Goal: Task Accomplishment & Management: Complete application form

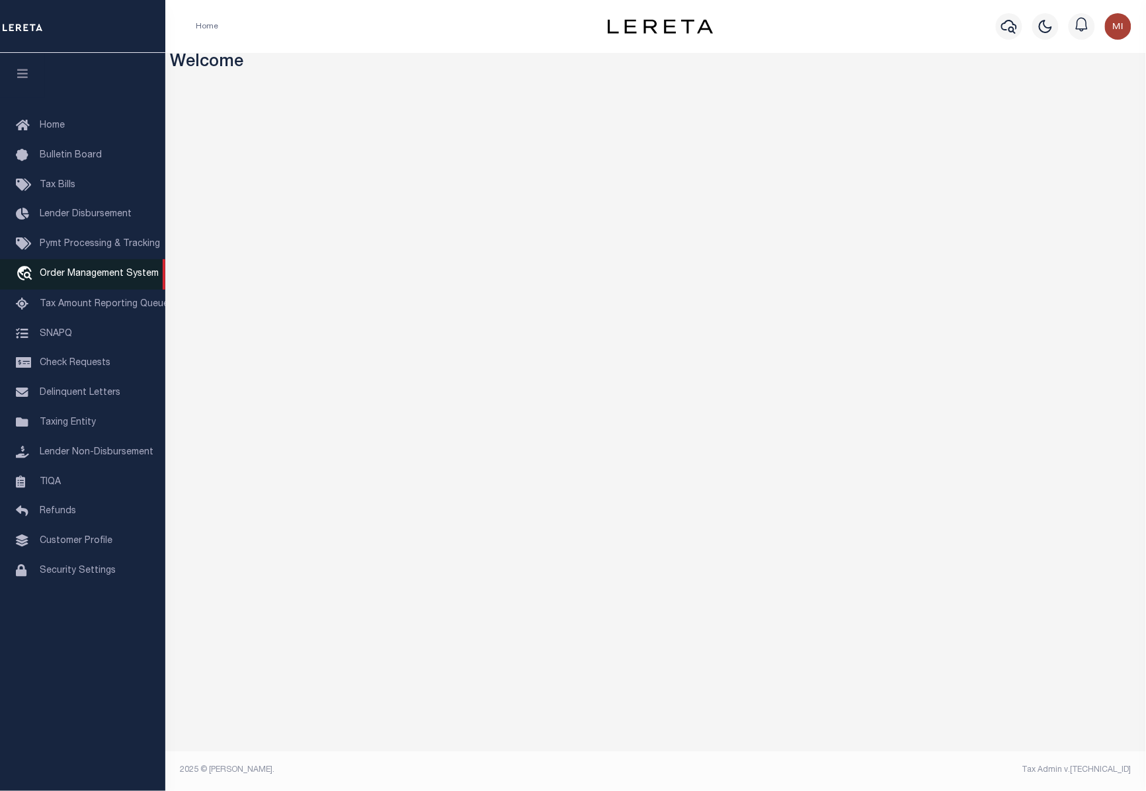
click at [71, 278] on span "Order Management System" at bounding box center [99, 273] width 119 height 9
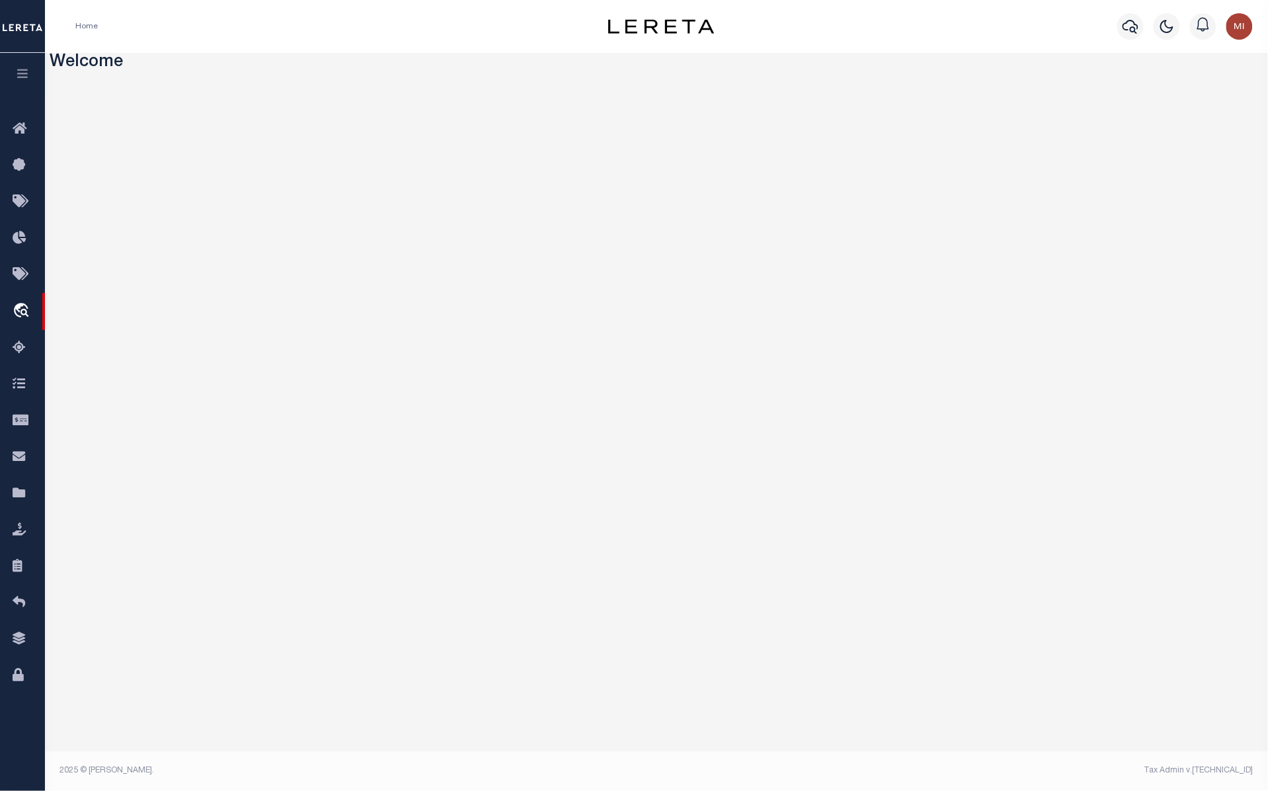
click at [27, 77] on icon "button" at bounding box center [22, 73] width 15 height 12
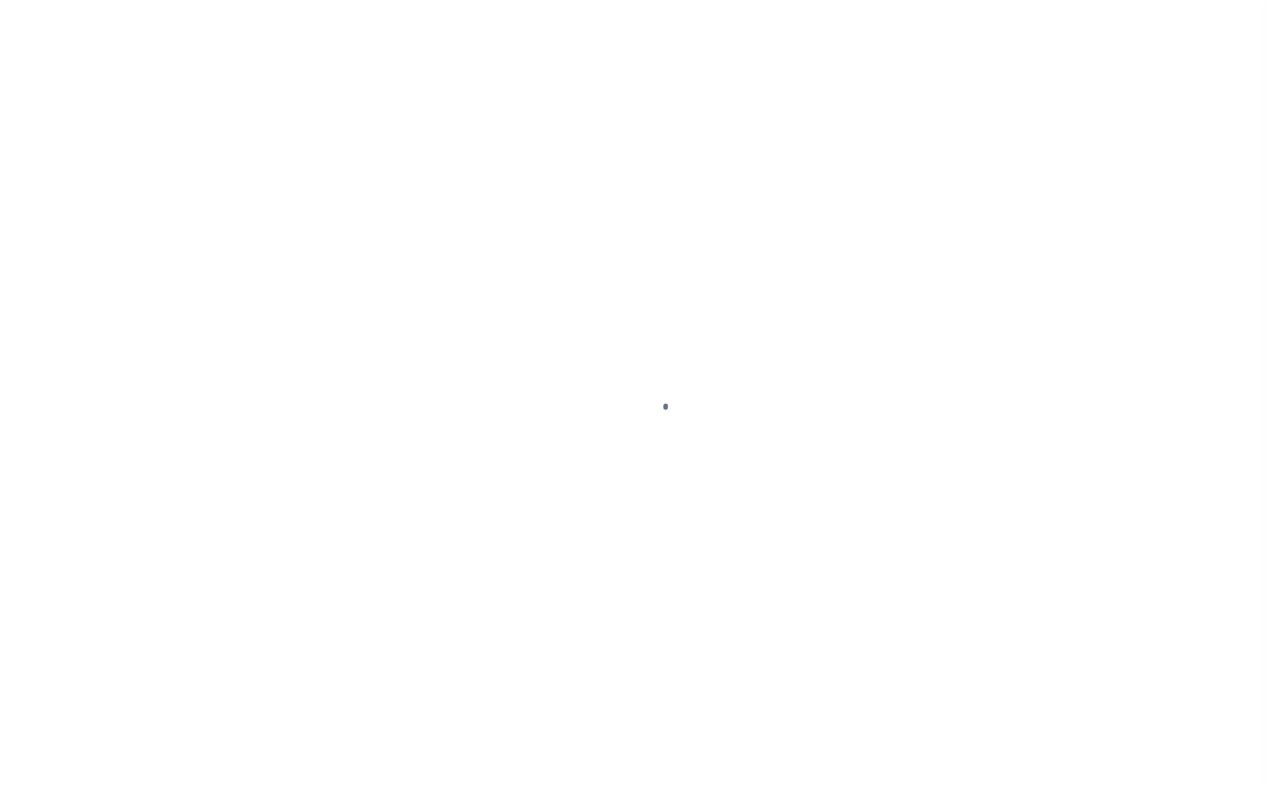
select select "200"
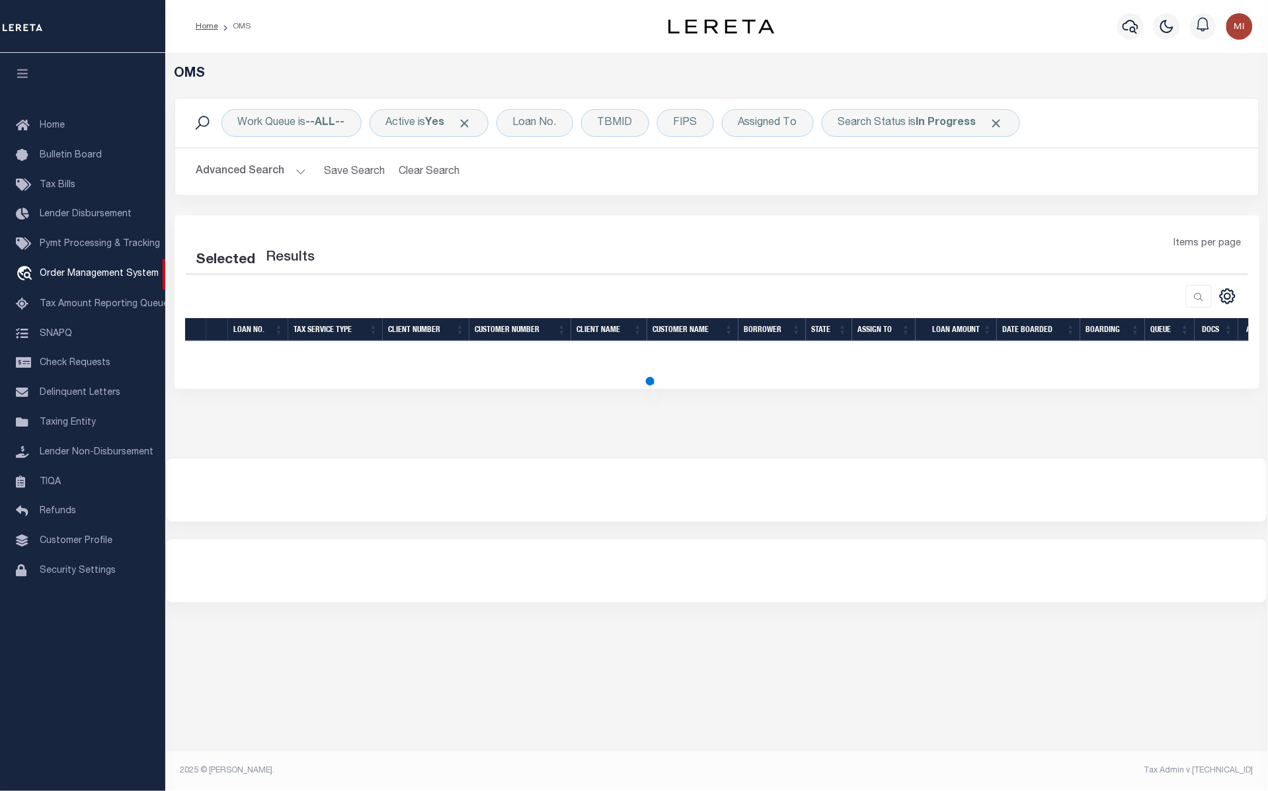
select select "200"
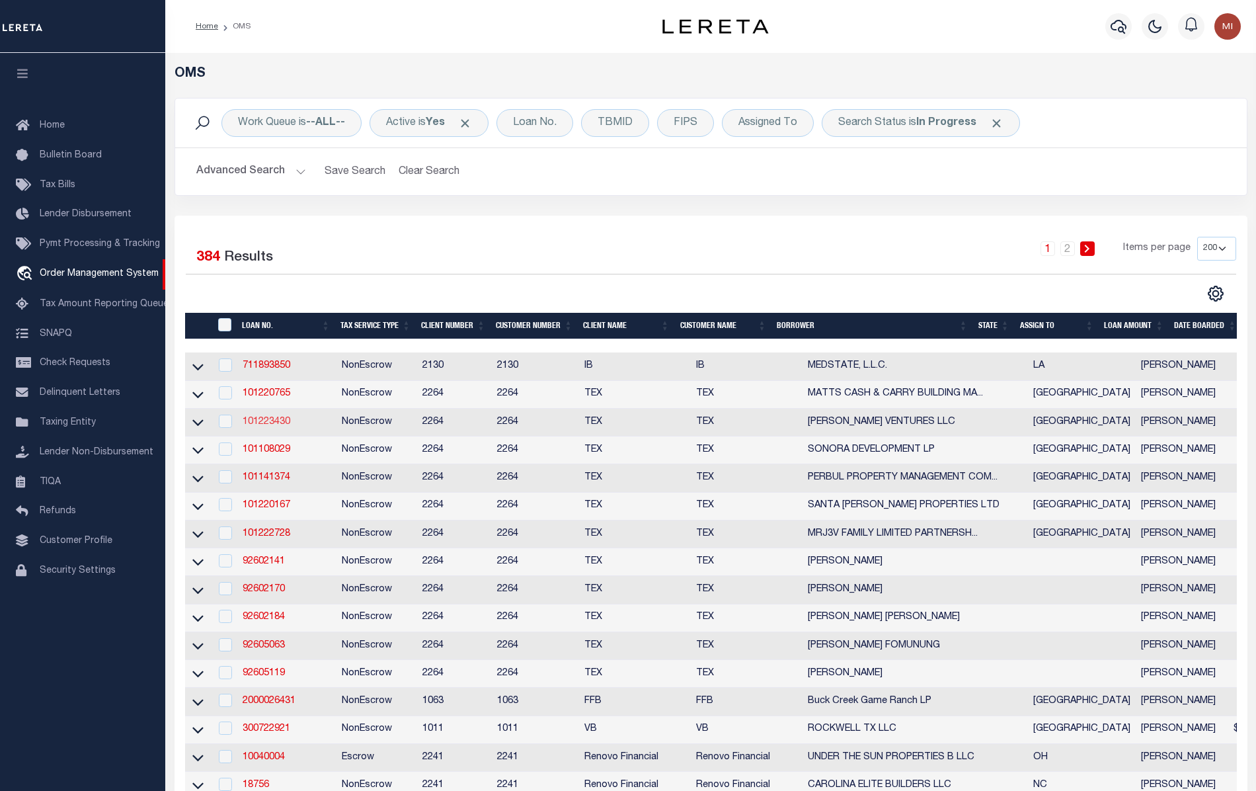
click at [258, 425] on link "101223430" at bounding box center [267, 421] width 48 height 9
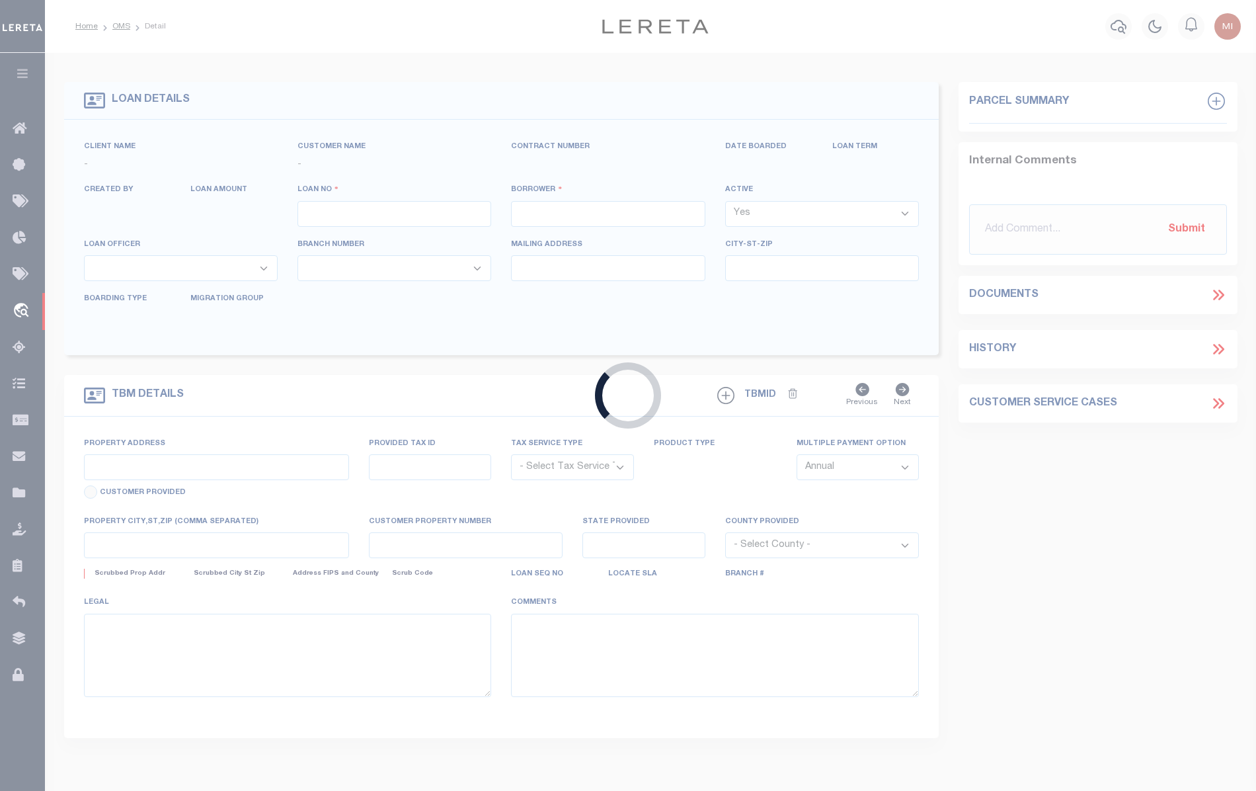
type input "101223430"
type input "[PERSON_NAME] VENTURES LLC"
select select
type input "[STREET_ADDRESS][PERSON_NAME]"
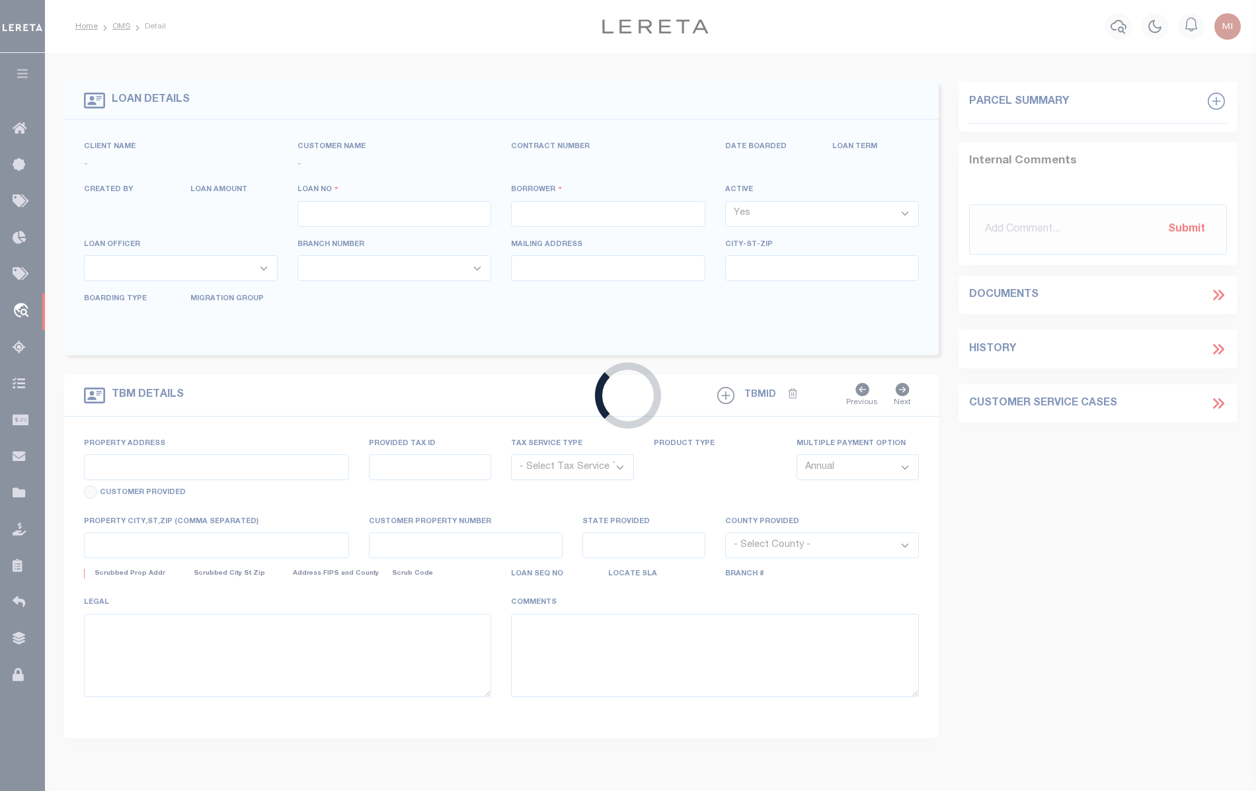
type input "[GEOGRAPHIC_DATA]"
select select "NonEscrow"
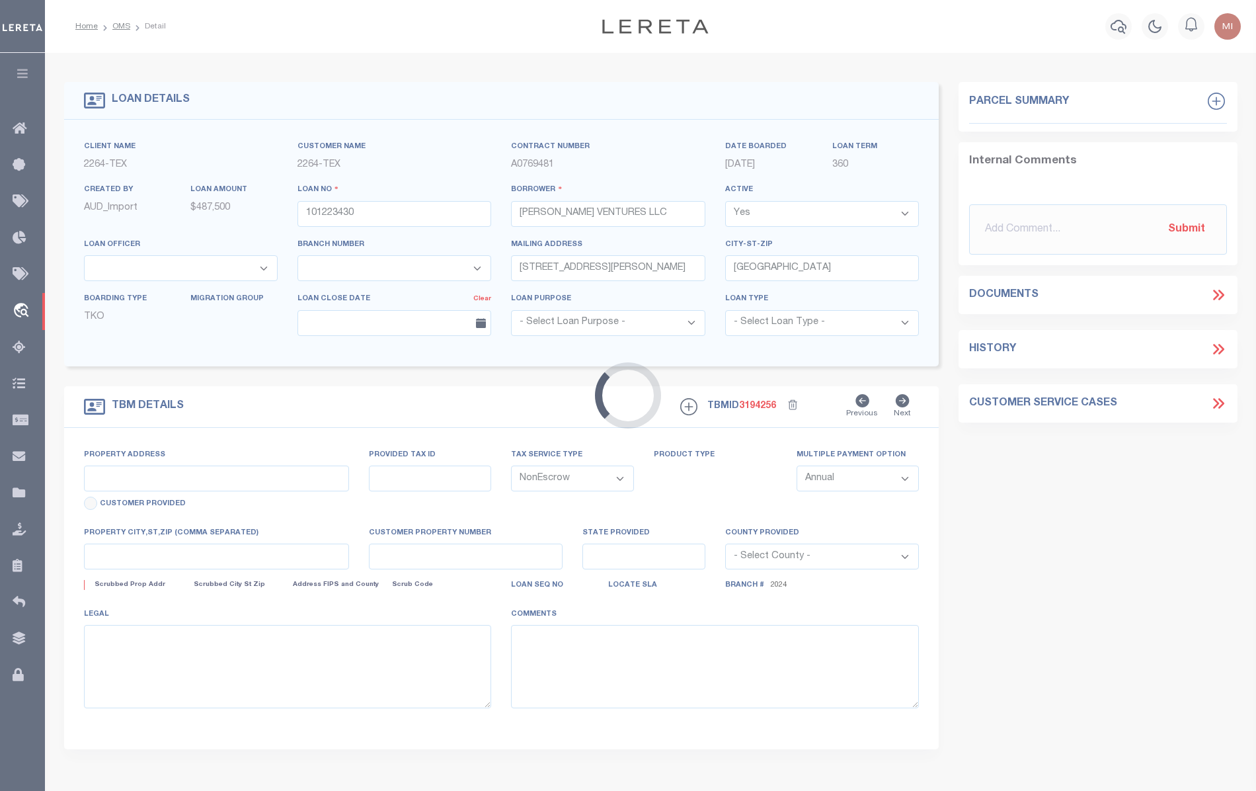
select select "8153"
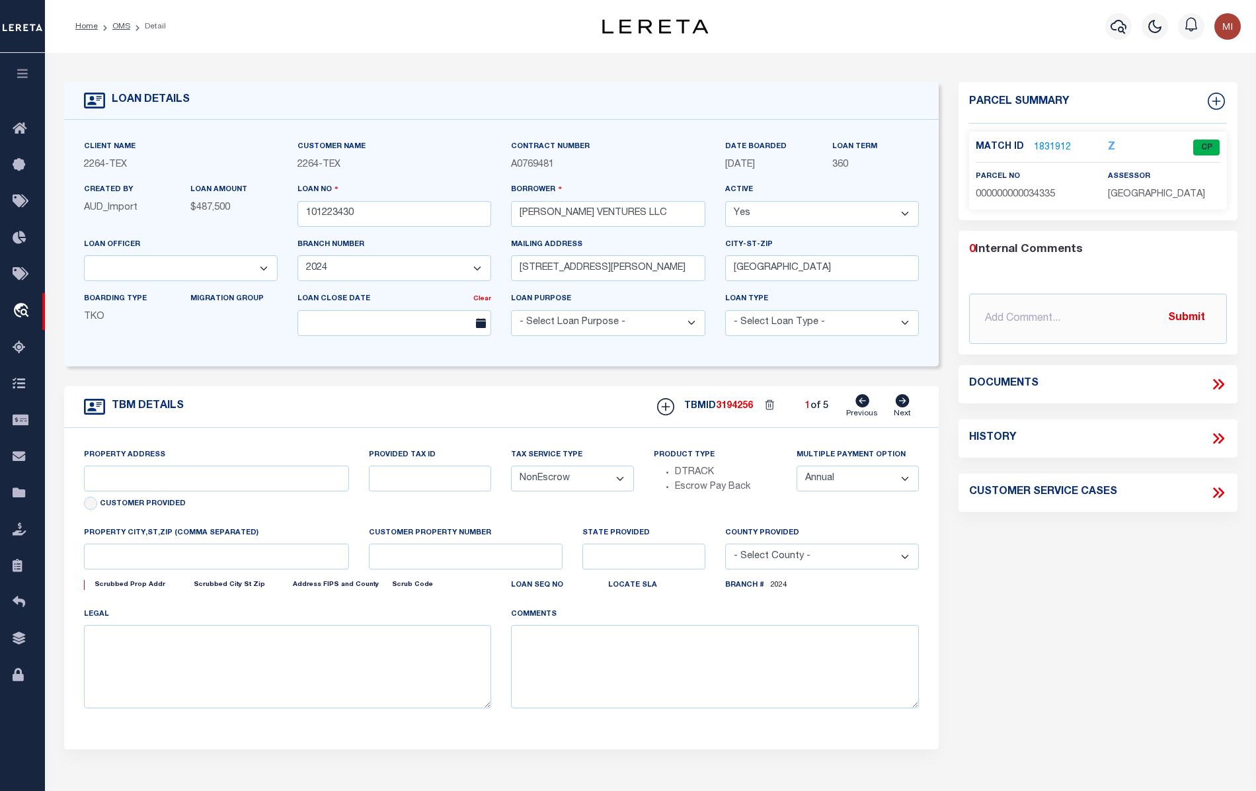
select select "22450"
type input "[STREET_ADDRESS])"
type input "34335"
select select
type input "[GEOGRAPHIC_DATA]"
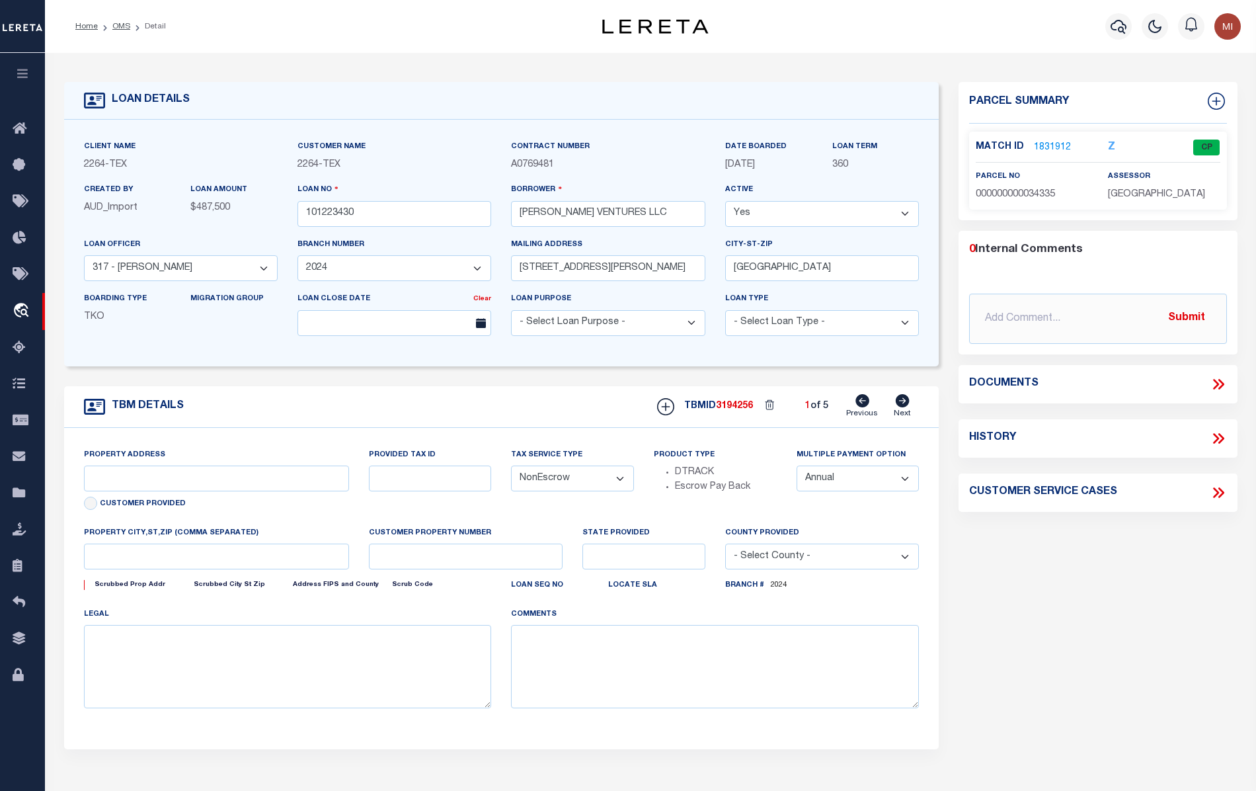
type input "[GEOGRAPHIC_DATA]"
select select
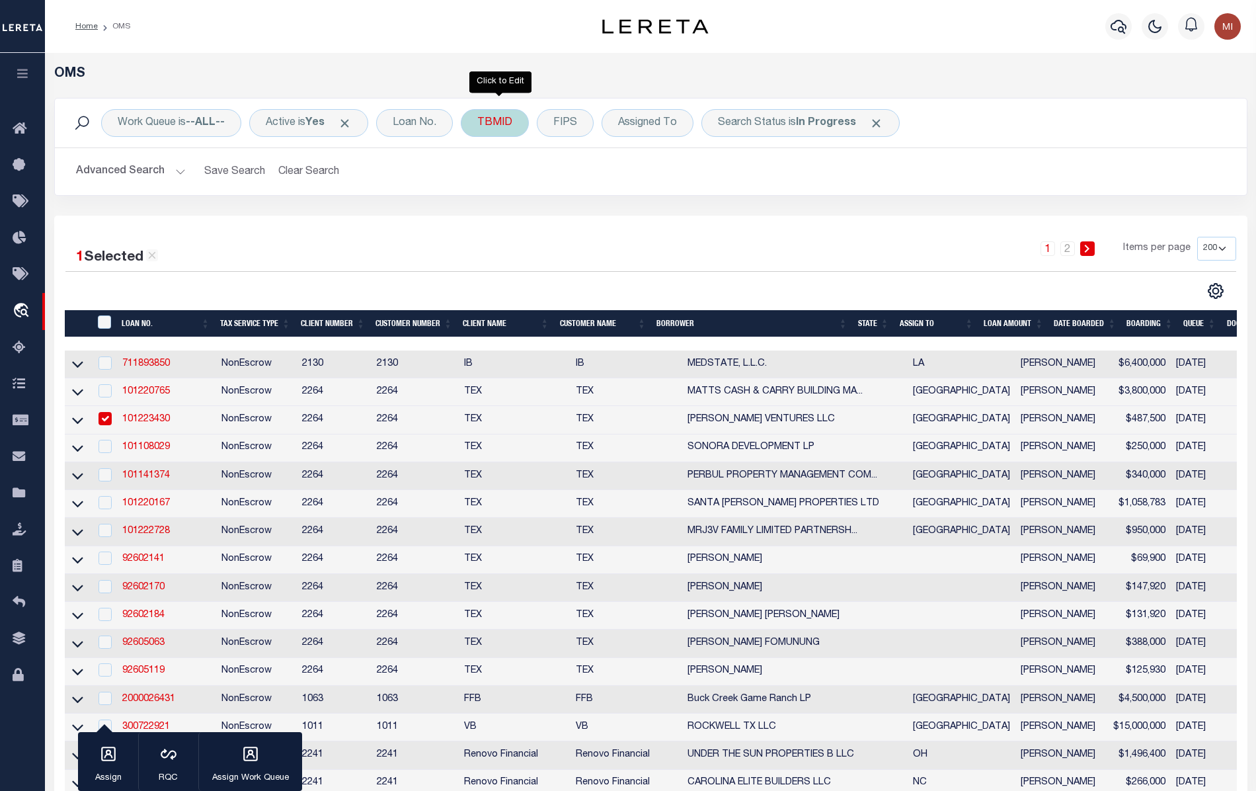
click at [504, 127] on div "TBMID" at bounding box center [495, 123] width 68 height 28
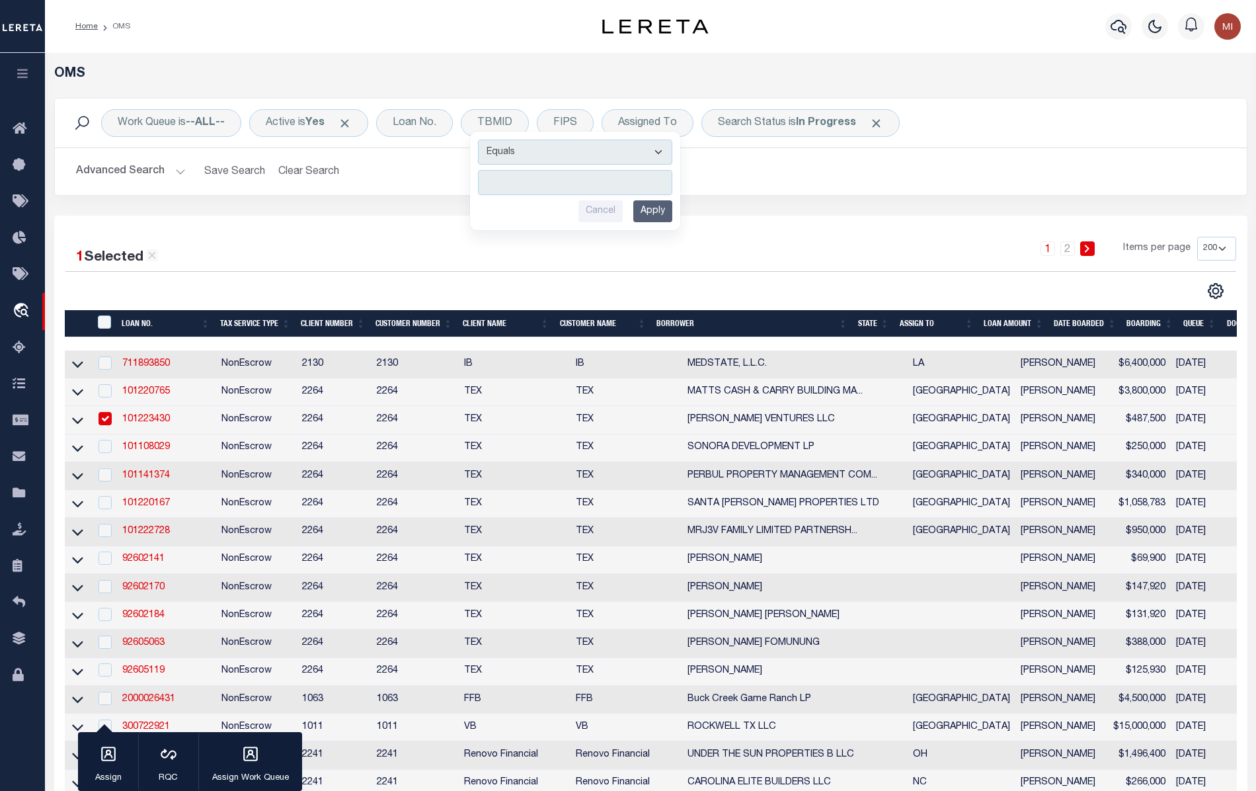
click at [807, 289] on div "CSV Export Selected Print Show Filter Show Search Columns 0: 1: 2: LOAN NO. 3: …" at bounding box center [943, 290] width 586 height 17
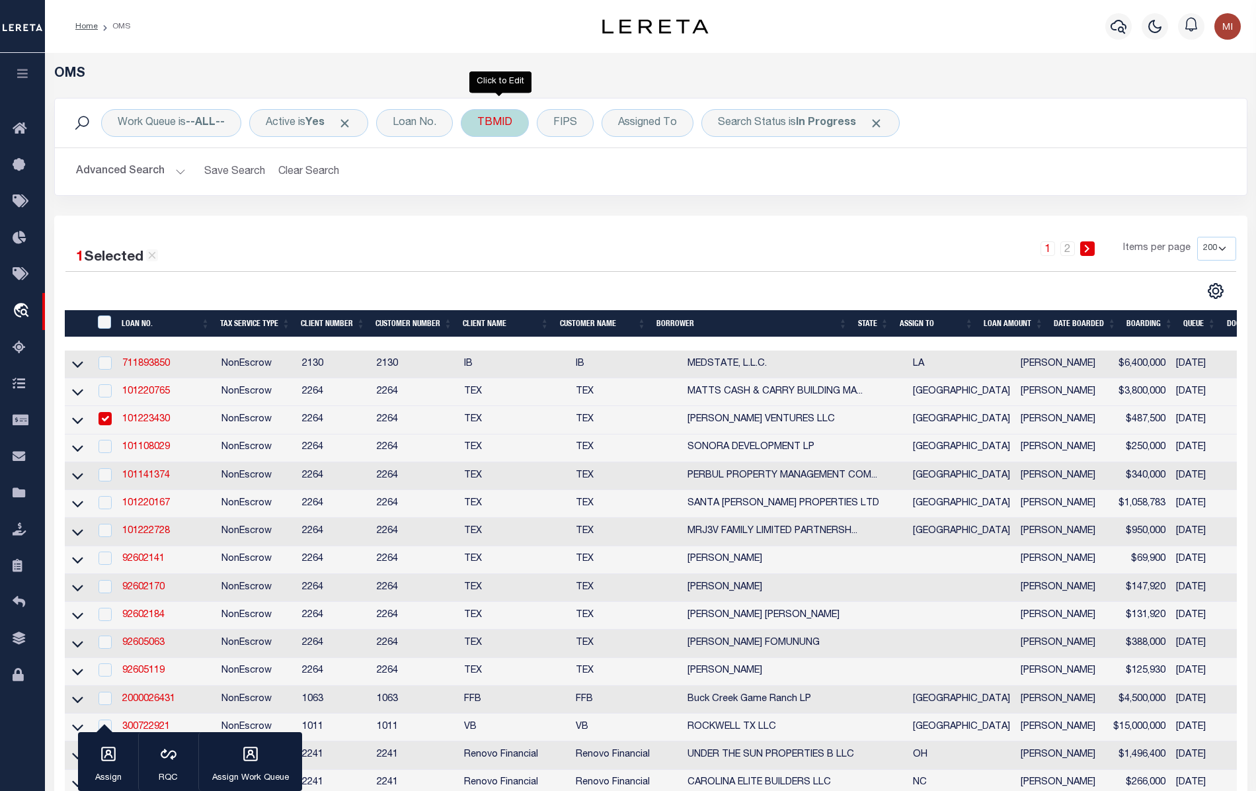
drag, startPoint x: 490, startPoint y: 124, endPoint x: 496, endPoint y: 129, distance: 7.5
click at [491, 124] on div "TBMID Equals Is Not Equal To Is Greater Than Is Less Than Cancel Apply" at bounding box center [495, 123] width 68 height 28
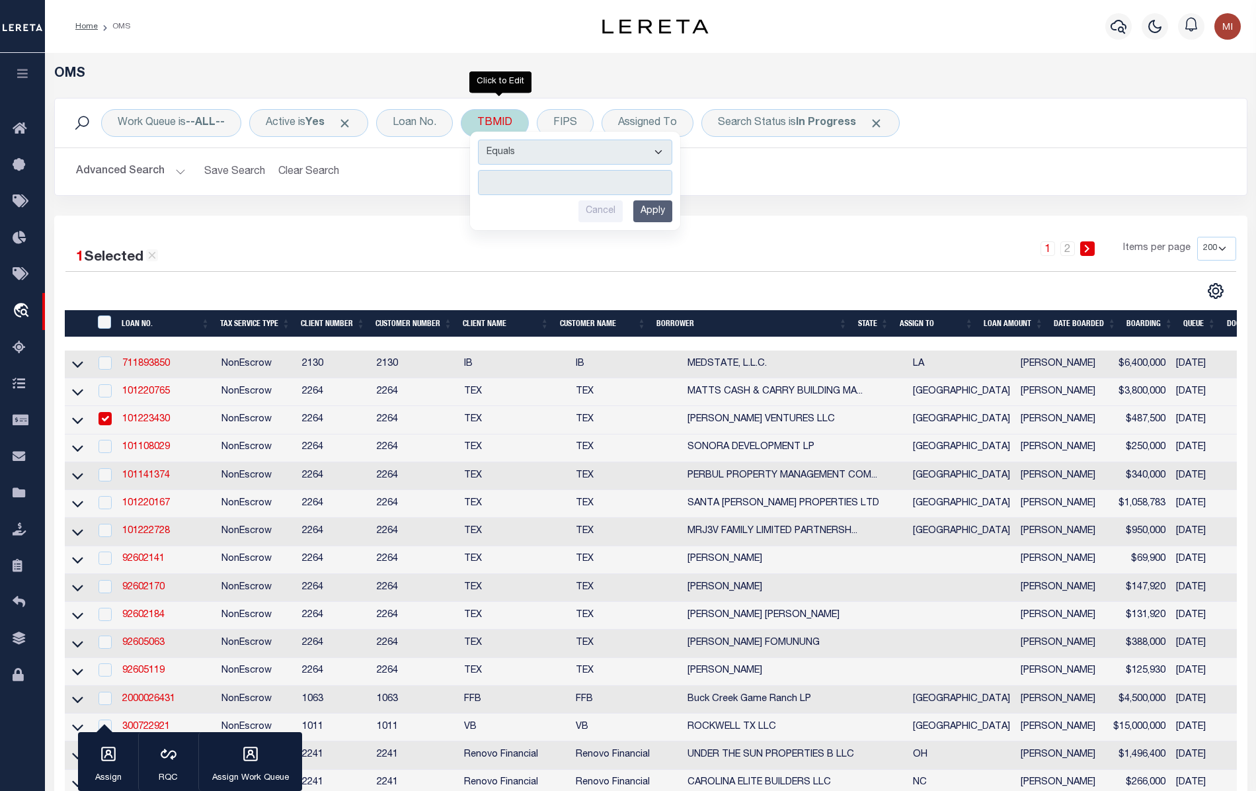
click at [534, 182] on input "number" at bounding box center [575, 182] width 194 height 25
type input "793447"
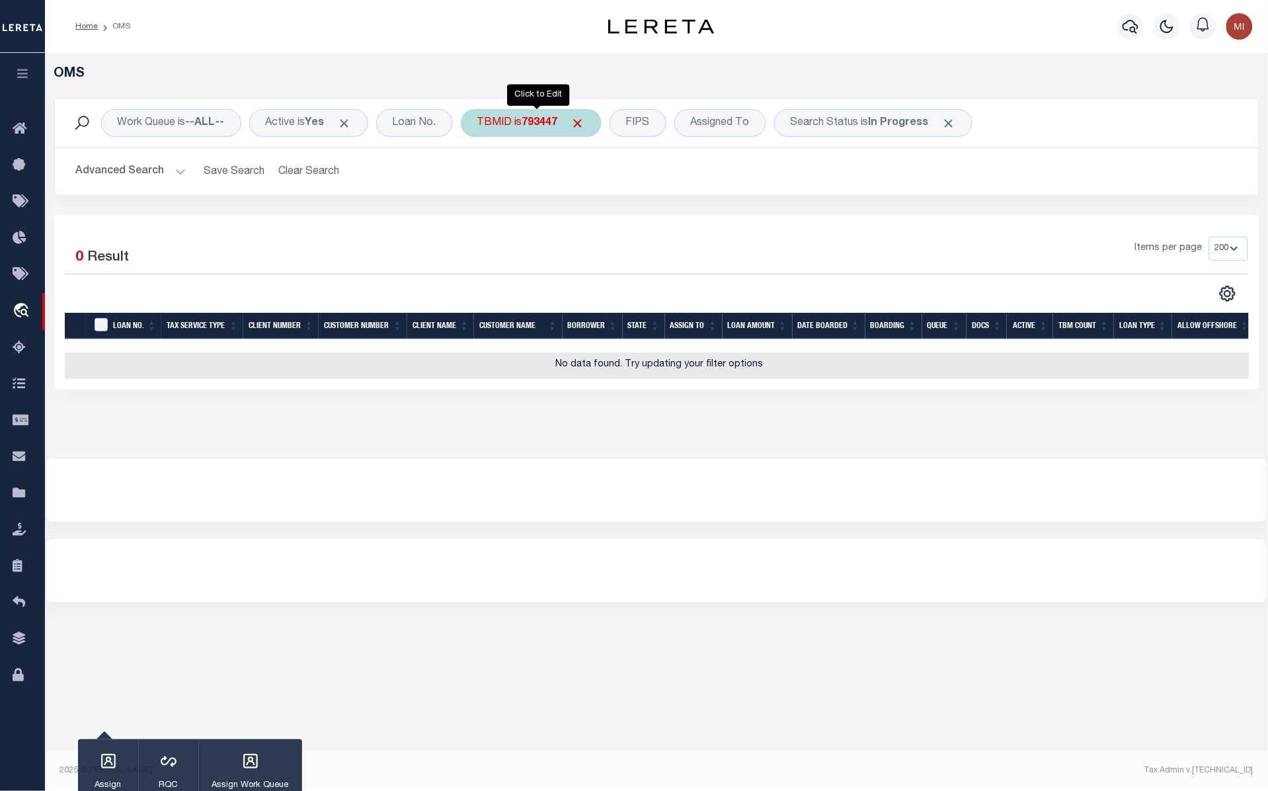
click at [547, 128] on b "793447" at bounding box center [540, 123] width 36 height 11
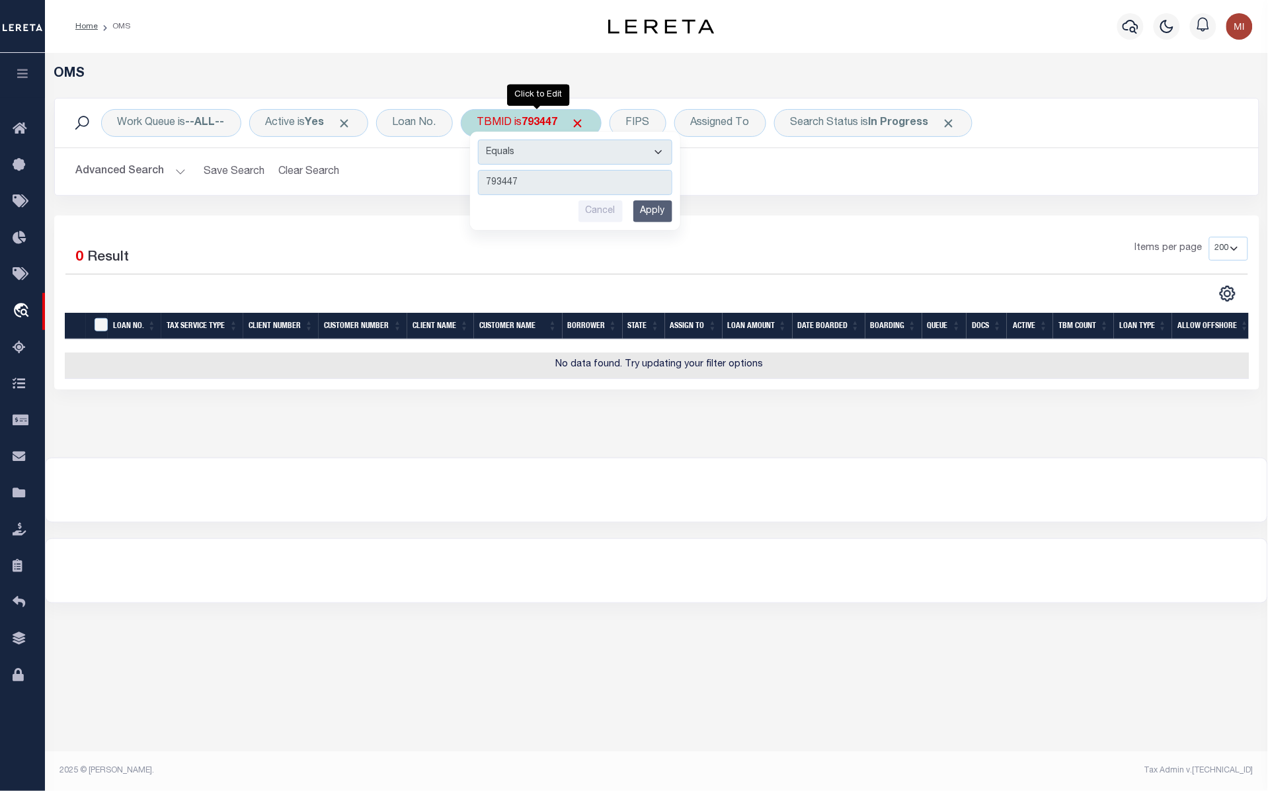
click at [490, 186] on input "793447" at bounding box center [575, 182] width 194 height 25
type input "2793447"
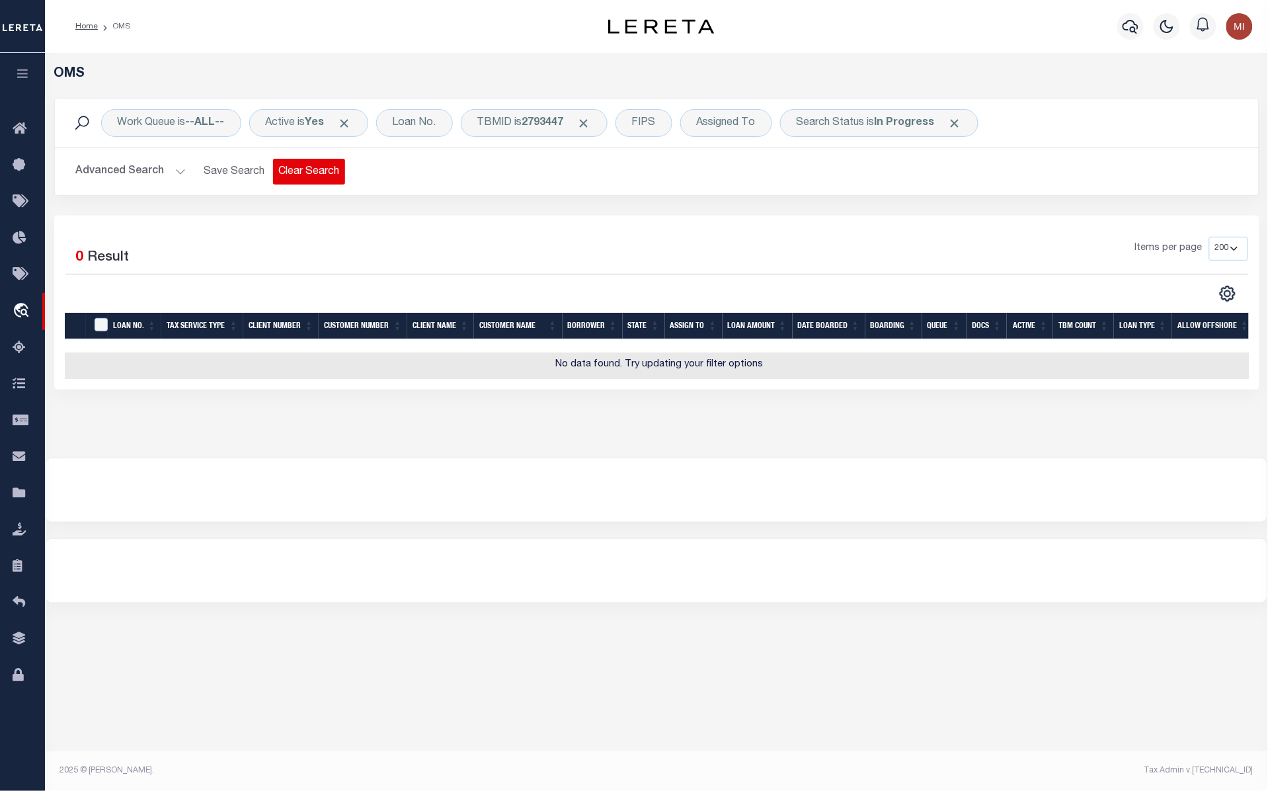
click at [324, 173] on button "Clear Search" at bounding box center [309, 172] width 72 height 26
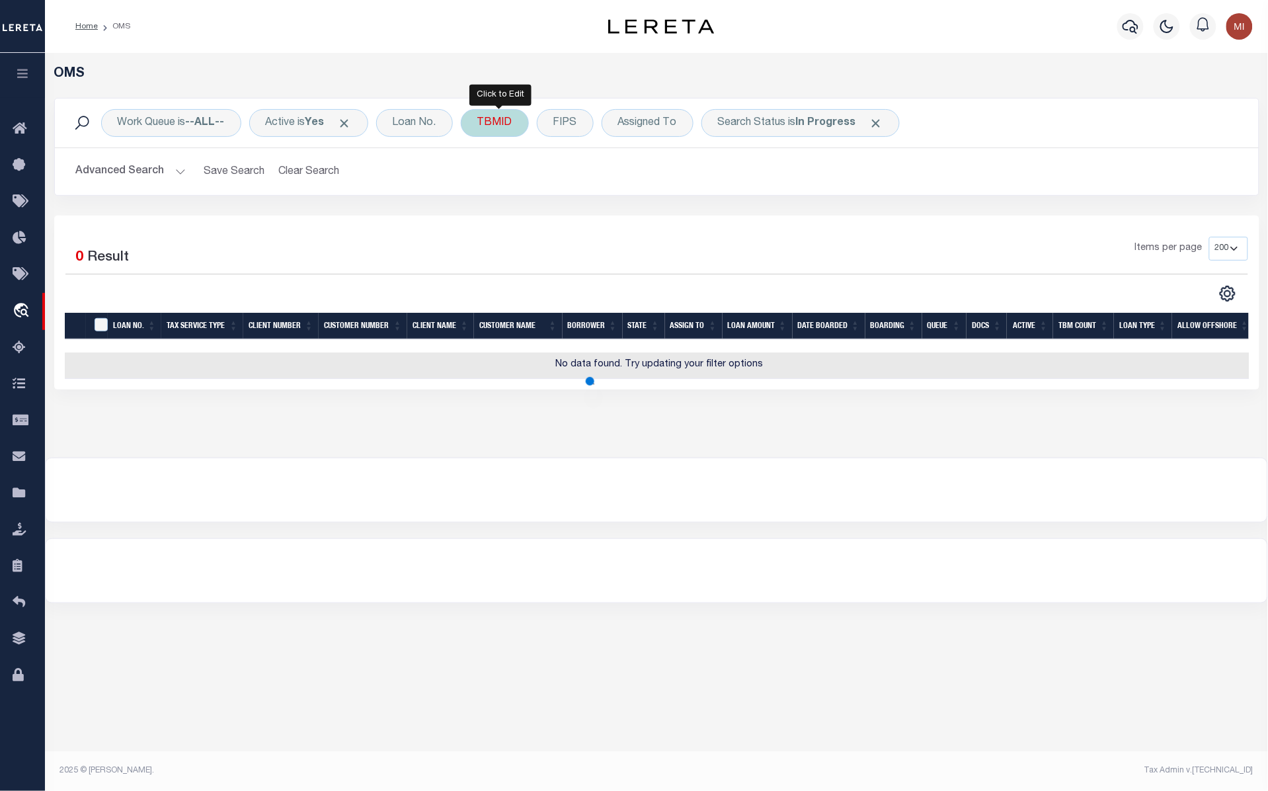
click at [501, 132] on div "TBMID" at bounding box center [495, 123] width 68 height 28
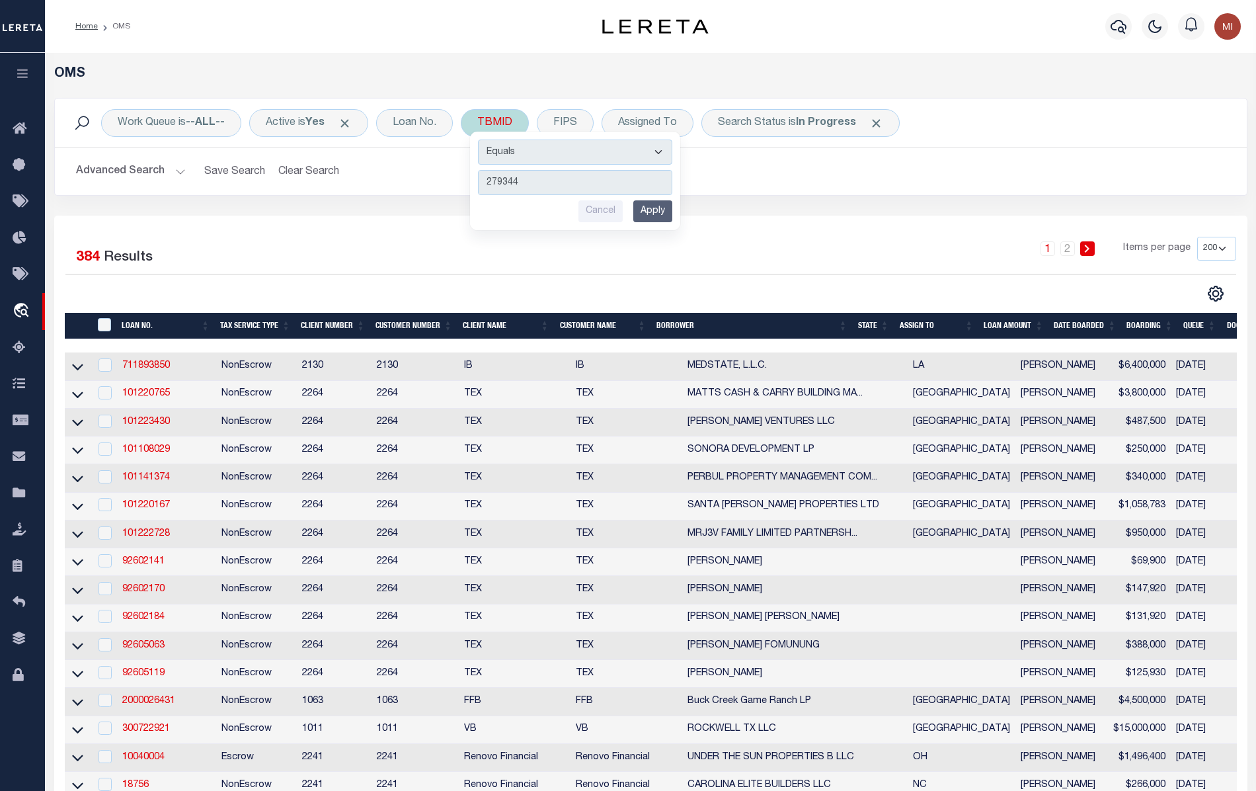
type input "2793447"
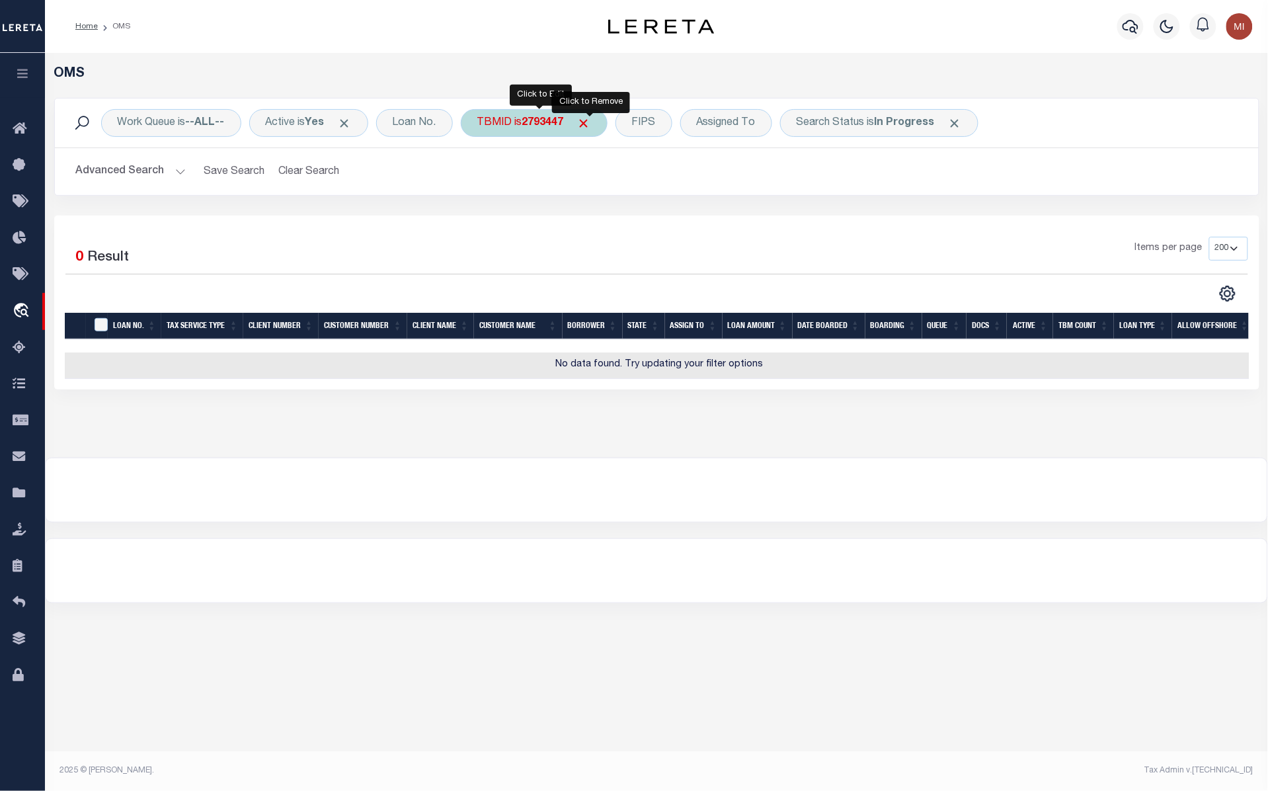
click at [590, 120] on span "Click to Remove" at bounding box center [584, 123] width 14 height 14
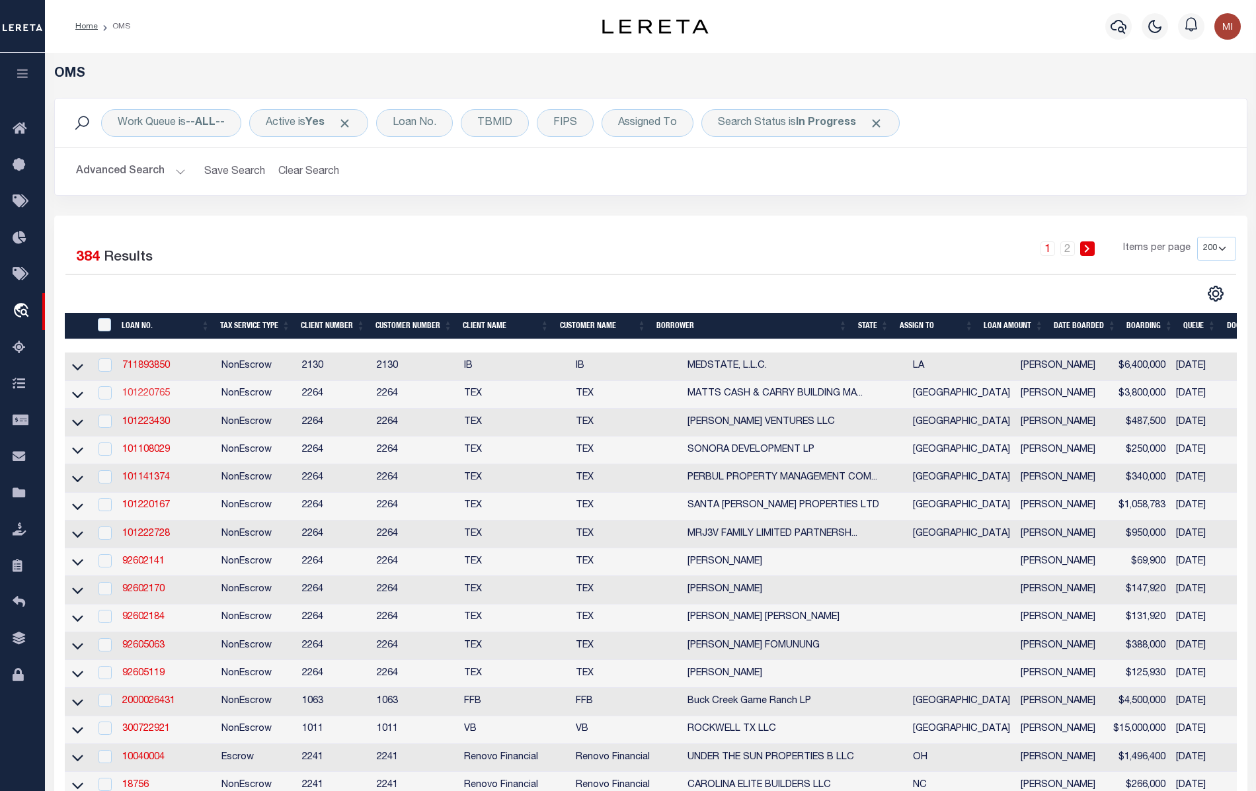
click at [151, 393] on link "101220765" at bounding box center [146, 393] width 48 height 9
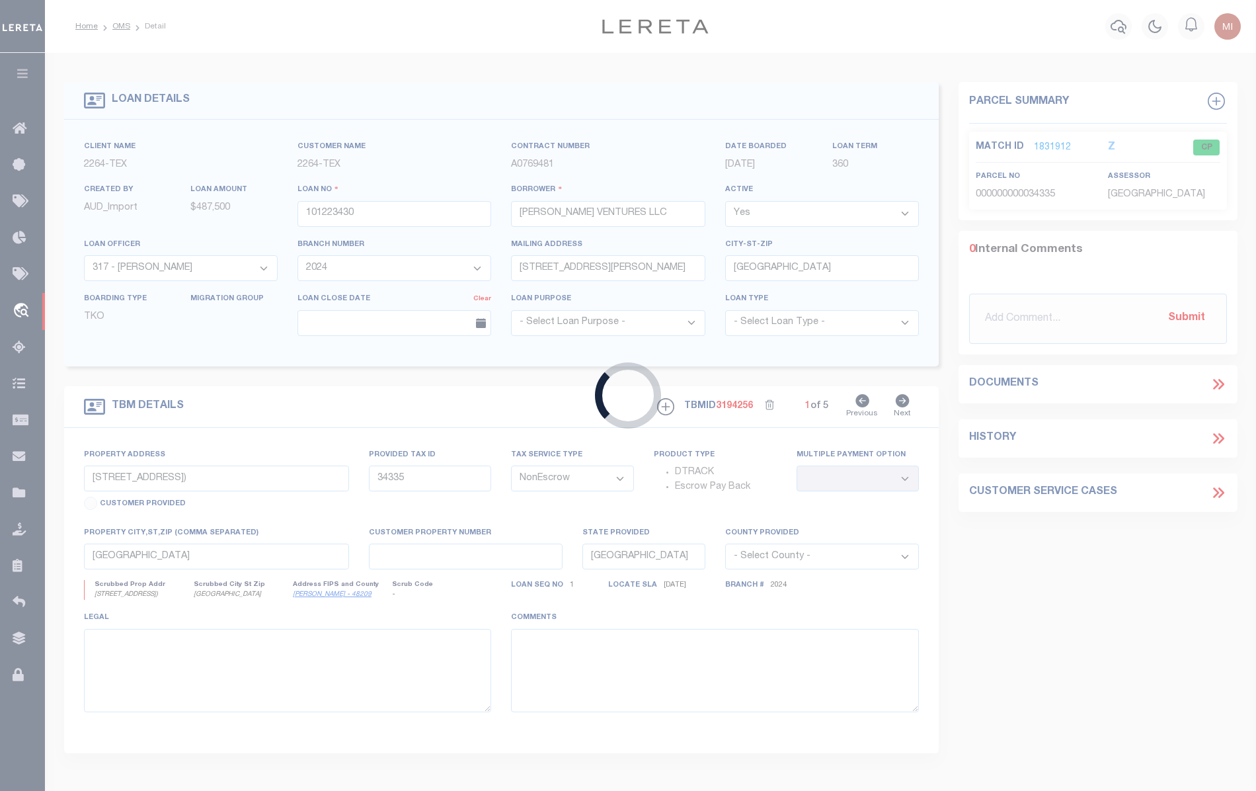
type input "101220765"
type input "MATTS CASH & CARRY BUILDING MATERIALS IN"
select select "22444"
select select "8144"
type input "PO BOX 1663"
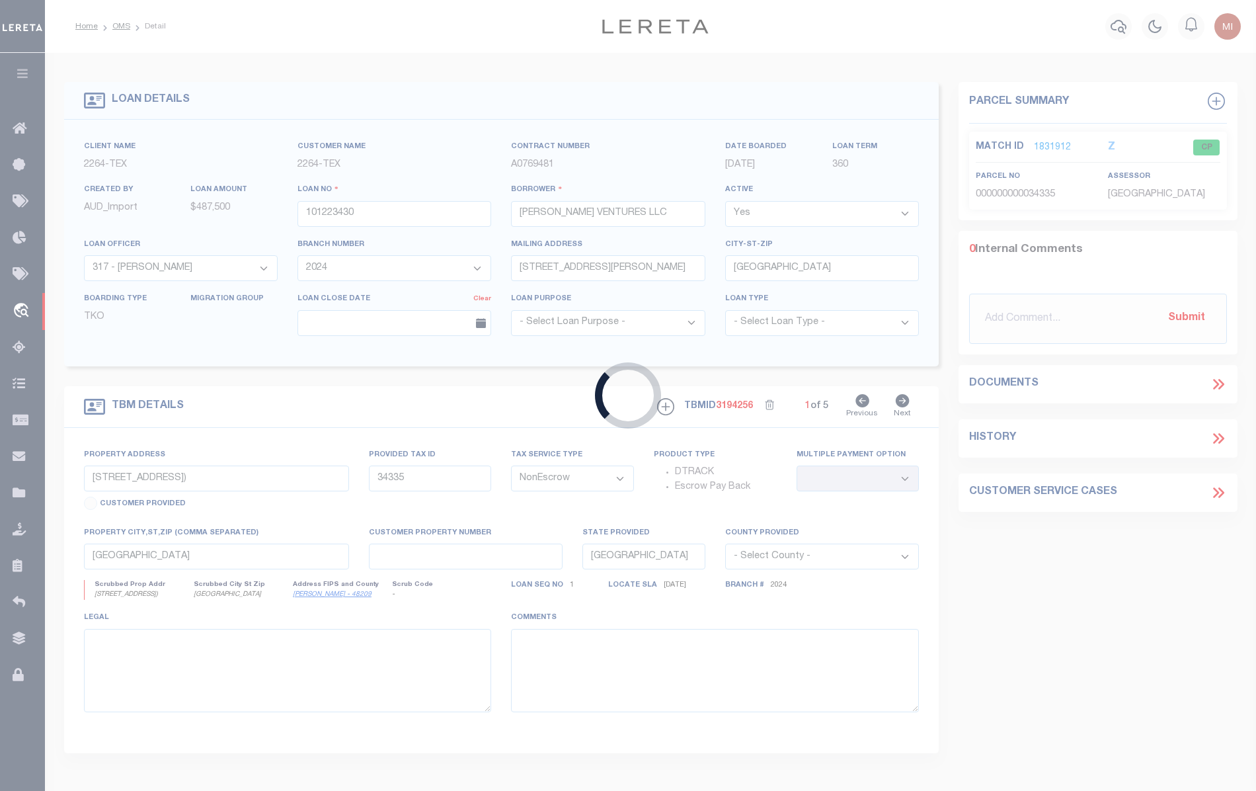
type input "PHARR TX 78577"
select select
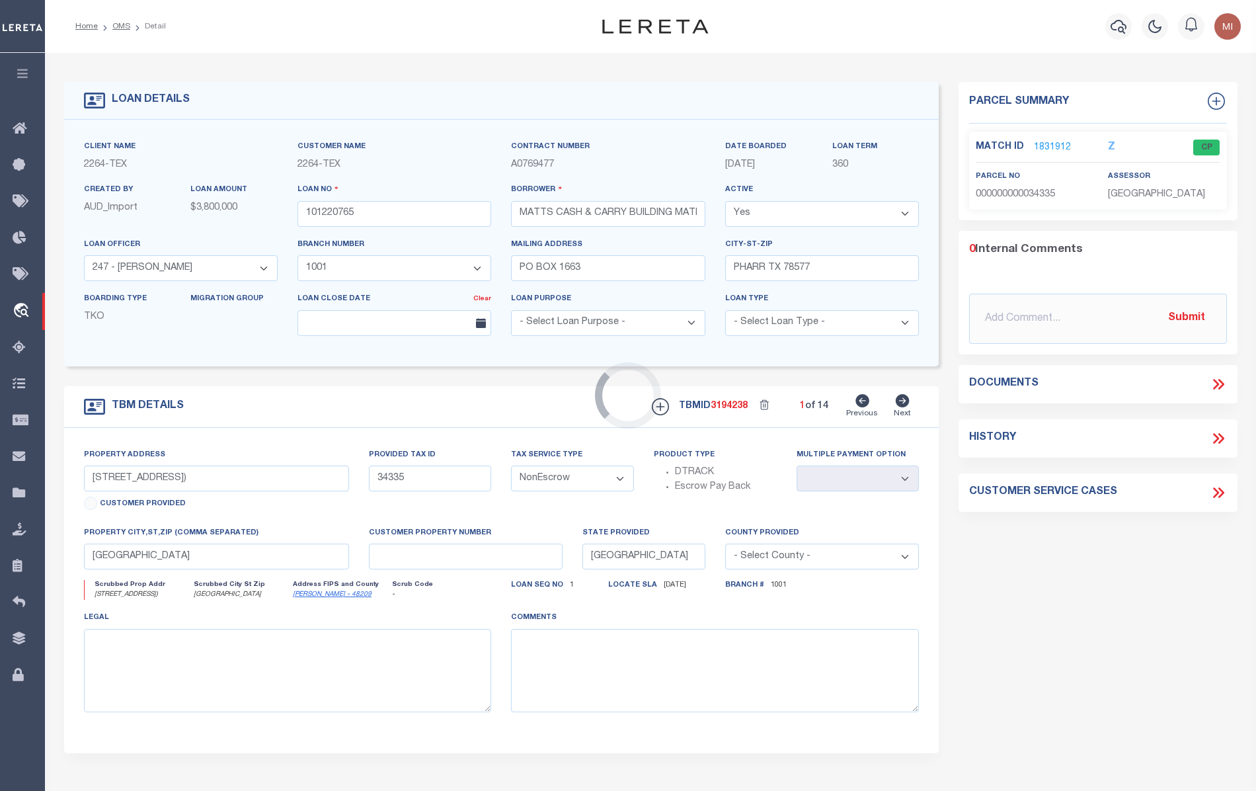
select select "8144"
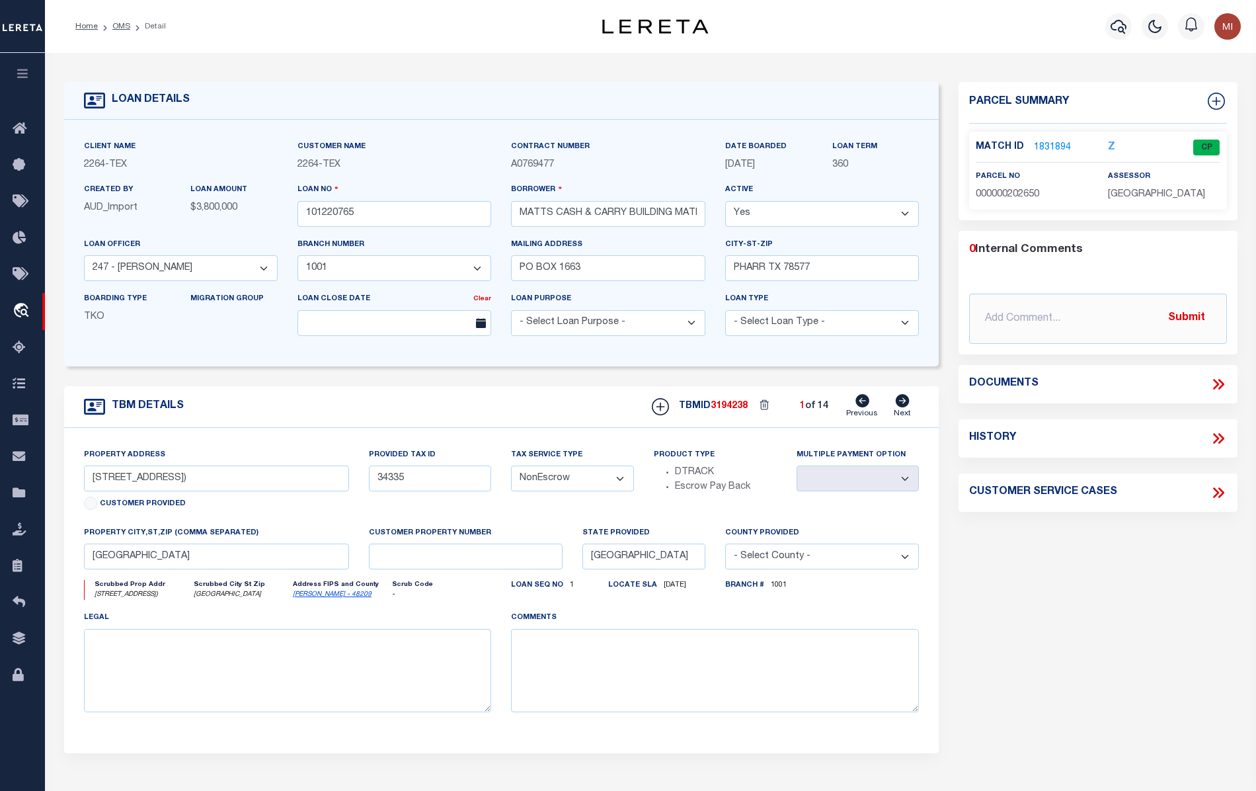
select select "22444"
type input "K2400-00-000-0164-06"
select select
type input "714280550"
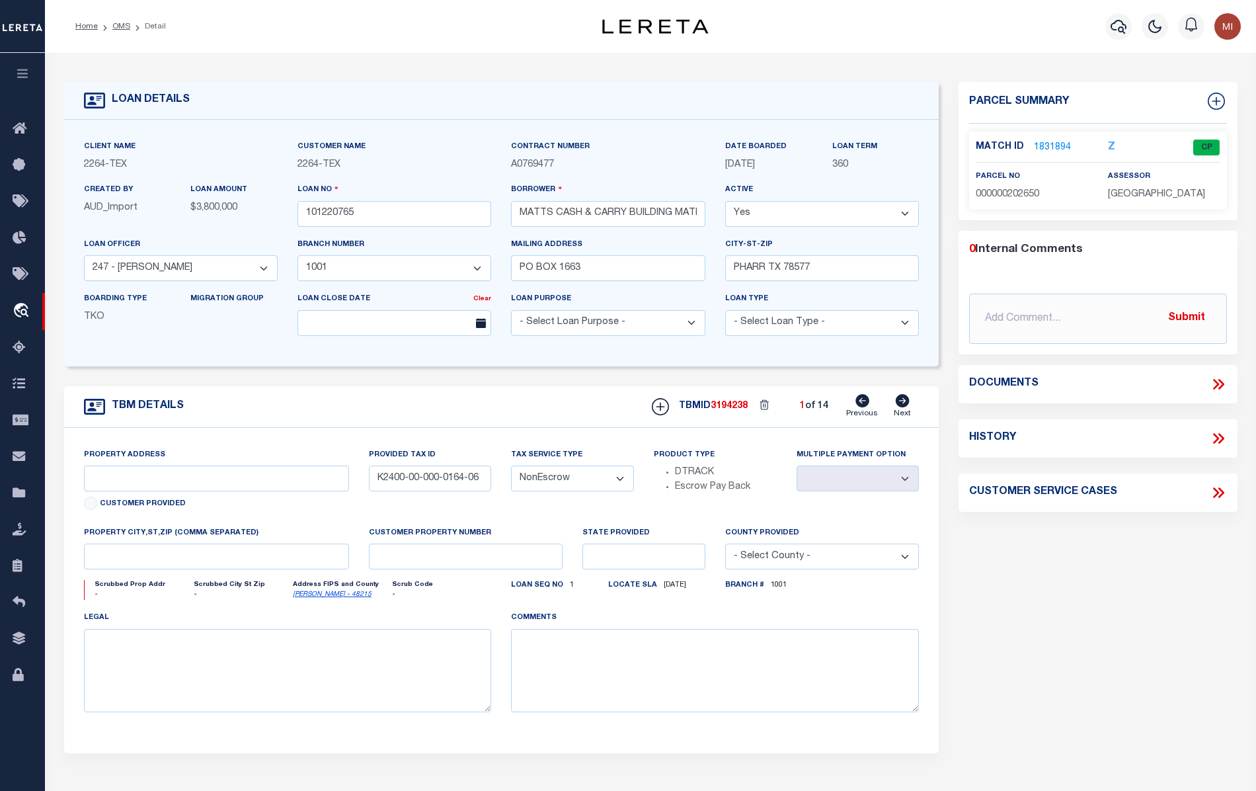
type input "BCM [GEOGRAPHIC_DATA]"
select select
type input "ATTN: [PERSON_NAME] [STREET_ADDRESS]"
type input "[US_STATE][GEOGRAPHIC_DATA] 77591"
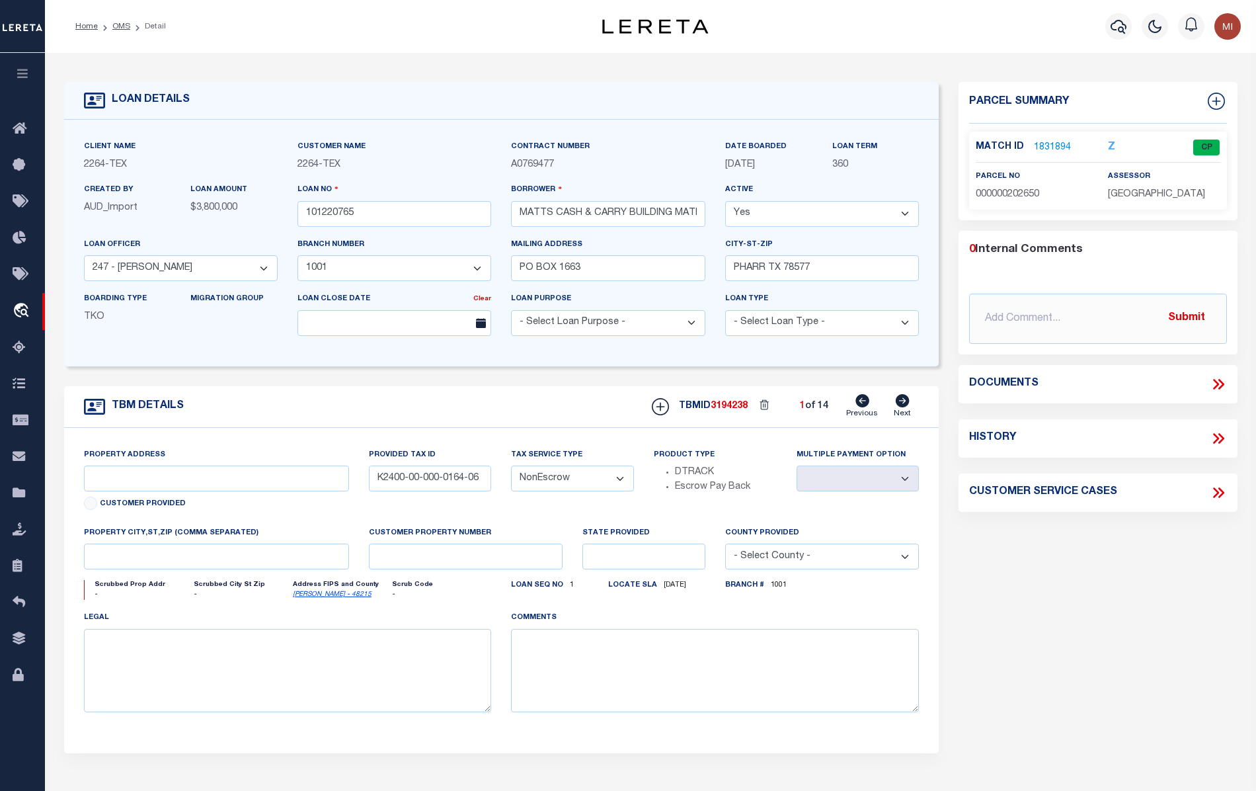
select select
select select "2702"
select select "7065"
type input "[STREET_ADDRESS]"
select select
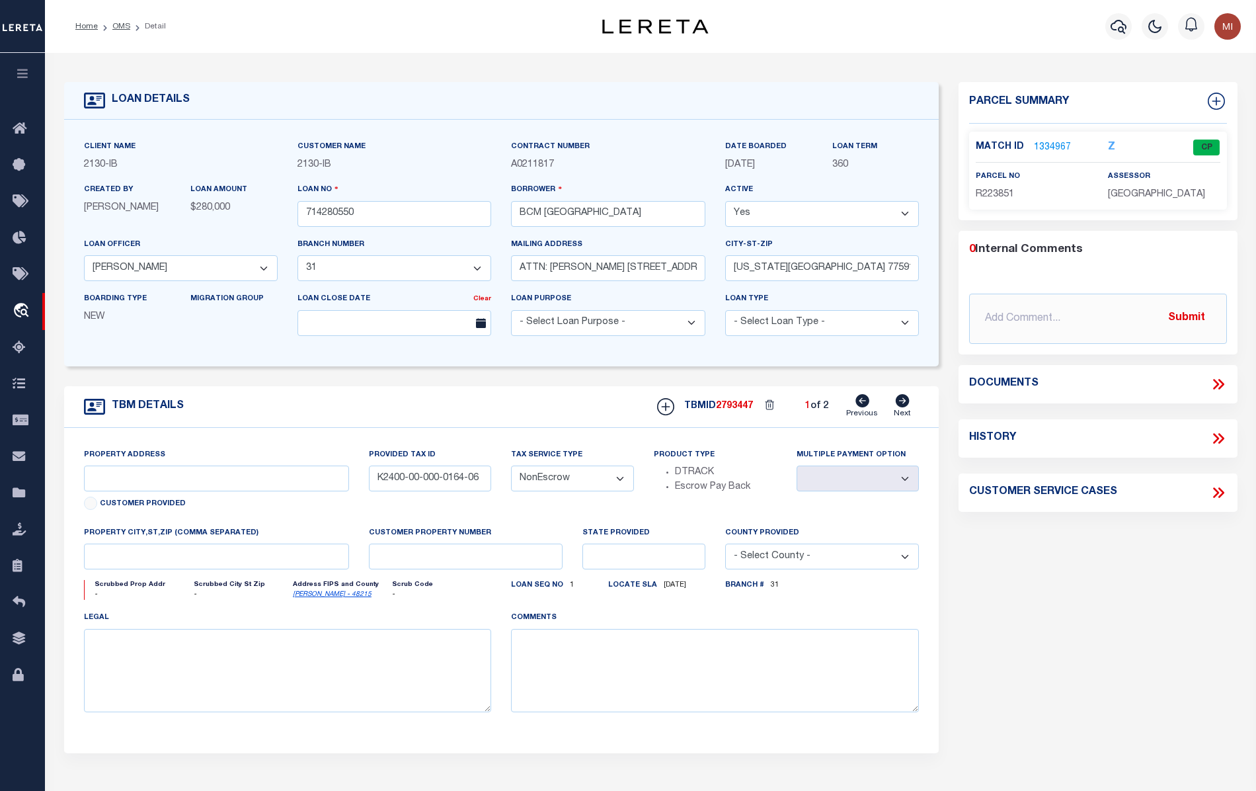
type input "[US_STATE][GEOGRAPHIC_DATA] 77590"
type input "[US_STATE]"
type input "[GEOGRAPHIC_DATA]"
select select
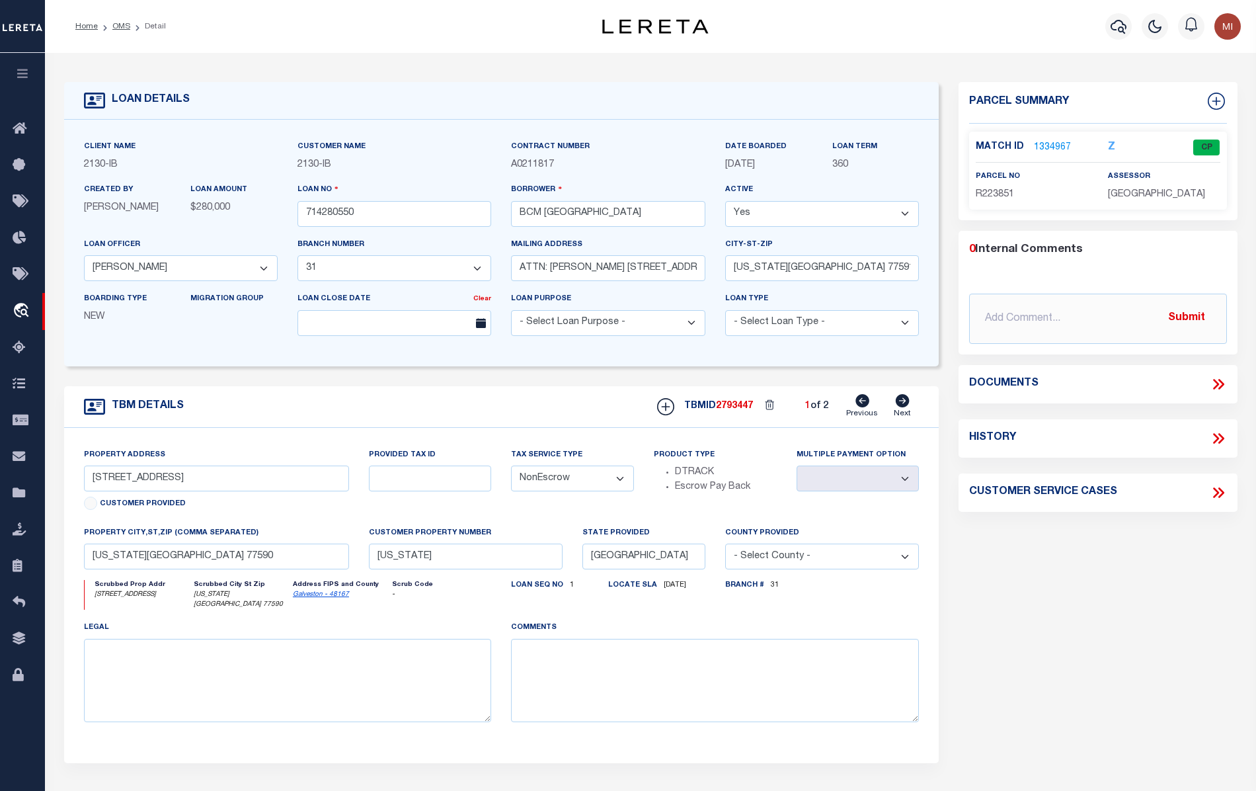
click at [1220, 384] on icon at bounding box center [1218, 383] width 17 height 17
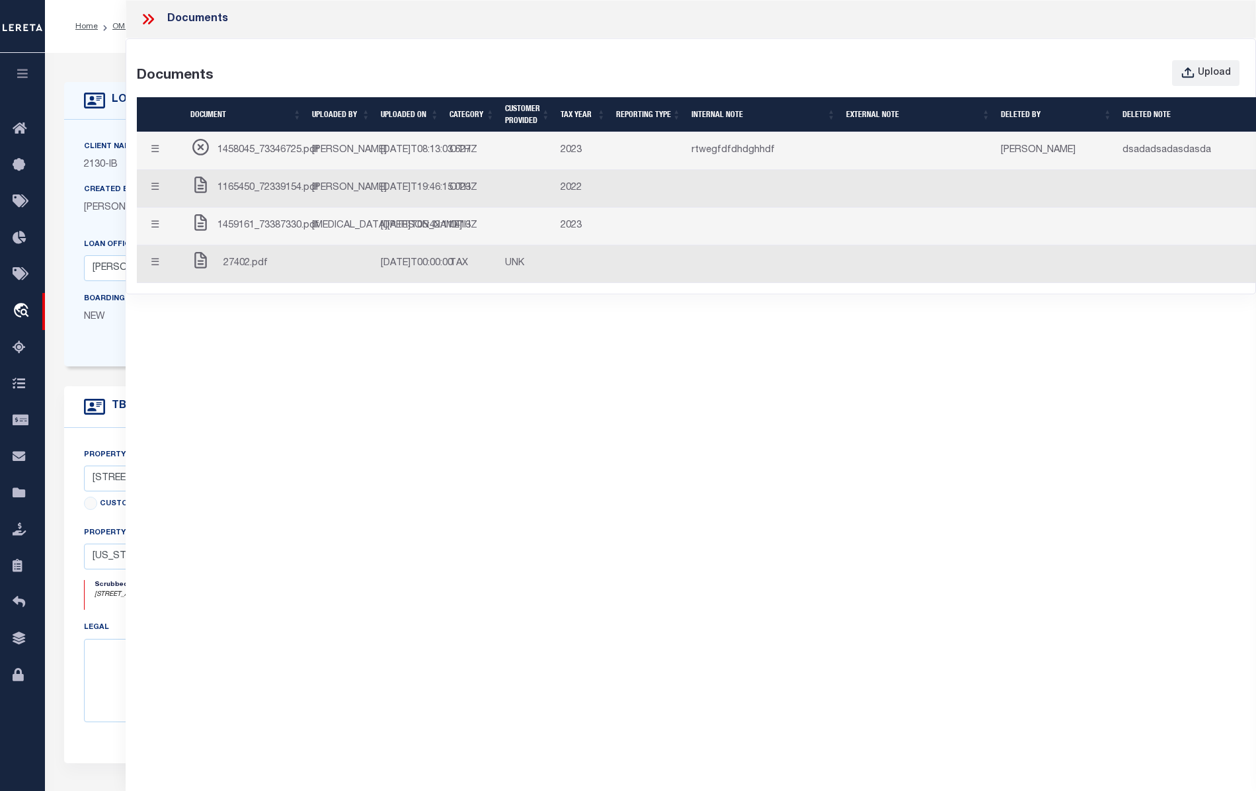
click at [480, 208] on td "OTH" at bounding box center [472, 189] width 56 height 38
click at [223, 233] on span "1459161_73387330.pdf" at bounding box center [268, 226] width 102 height 15
click at [243, 271] on span "27402.pdf" at bounding box center [245, 263] width 44 height 15
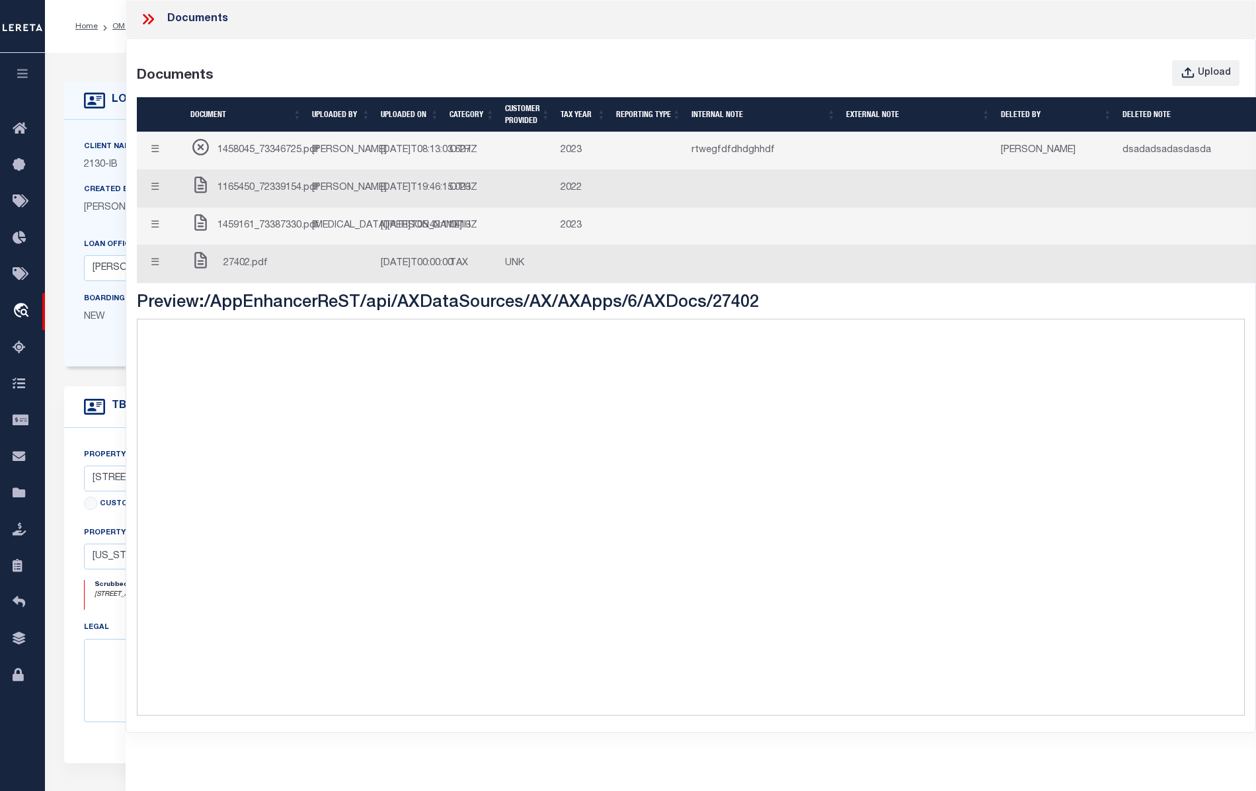
click at [307, 166] on td "[PERSON_NAME]" at bounding box center [341, 151] width 69 height 38
click at [301, 155] on td "1458045_73346725.pdf" at bounding box center [246, 151] width 122 height 38
click at [288, 196] on span "1165450_72339154.pdf" at bounding box center [268, 188] width 102 height 15
click at [282, 233] on span "1459161_73387330.pdf" at bounding box center [268, 226] width 102 height 15
click at [279, 277] on div "27402.pdf" at bounding box center [245, 264] width 111 height 26
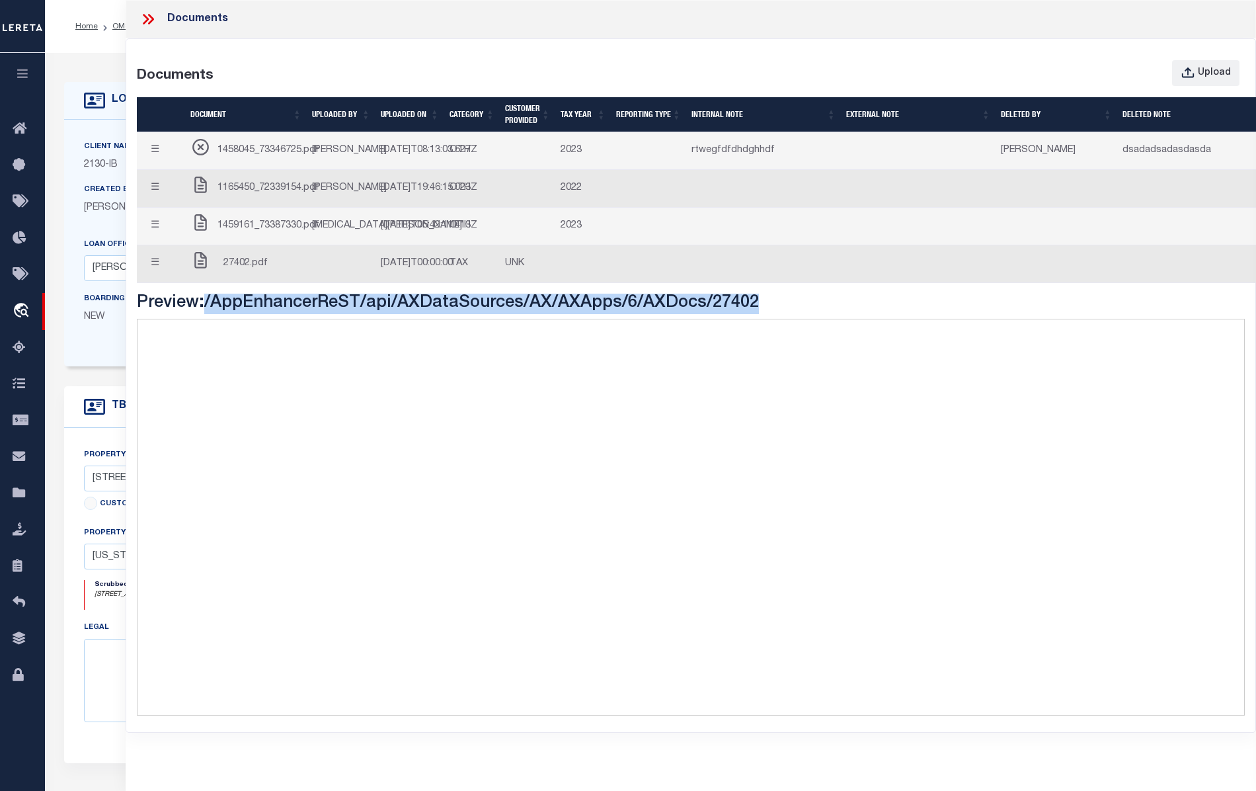
drag, startPoint x: 210, startPoint y: 366, endPoint x: 785, endPoint y: 368, distance: 575.1
click at [785, 314] on h3 "Preview: /AppEnhancerReST/api/AXDataSources/AX/AXApps/6/AXDocs/27402" at bounding box center [691, 304] width 1108 height 20
drag, startPoint x: 785, startPoint y: 368, endPoint x: 910, endPoint y: 362, distance: 125.0
click at [910, 314] on h3 "Preview: /AppEnhancerReST/api/AXDataSources/AX/AXApps/6/AXDocs/27402" at bounding box center [691, 304] width 1108 height 20
click at [377, 245] on td "[DATE]T05:42:11.413Z" at bounding box center [409, 227] width 69 height 38
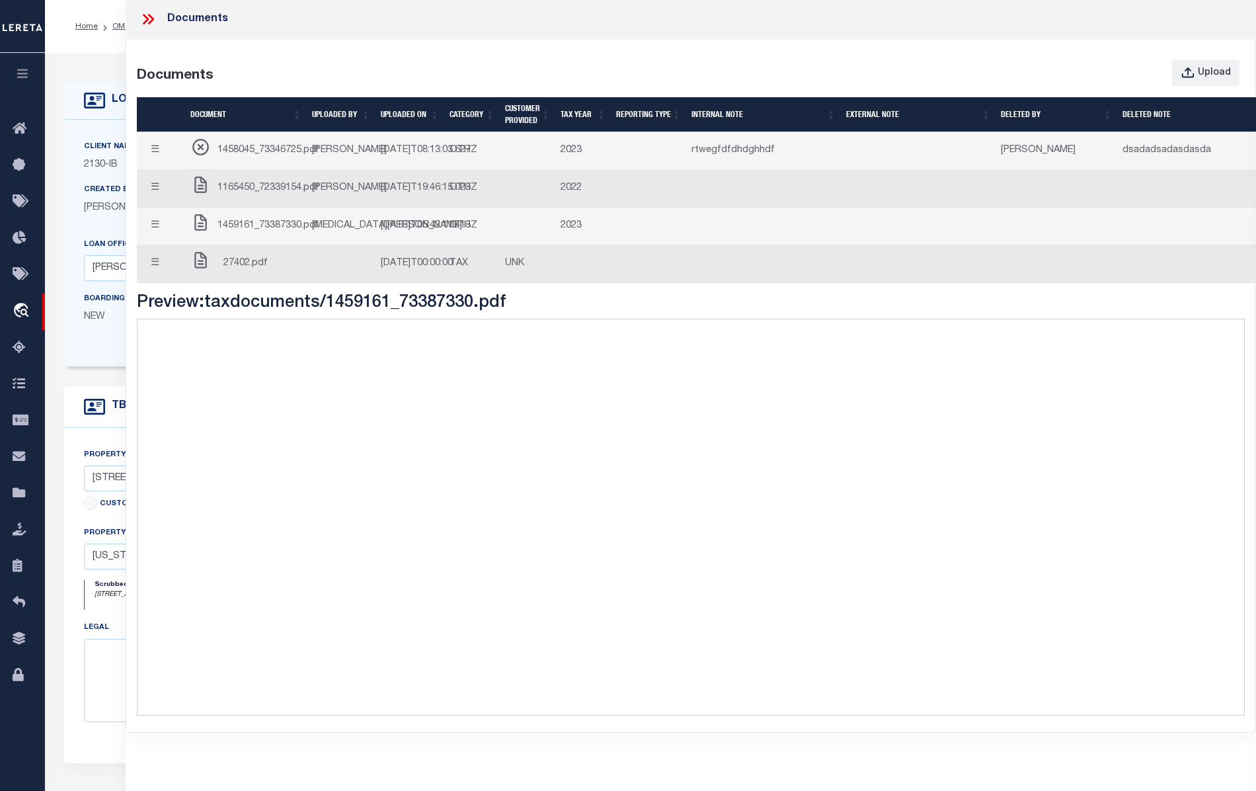
click at [394, 283] on td "[DATE]T00:00:00" at bounding box center [409, 264] width 69 height 38
click at [150, 18] on icon at bounding box center [147, 19] width 17 height 17
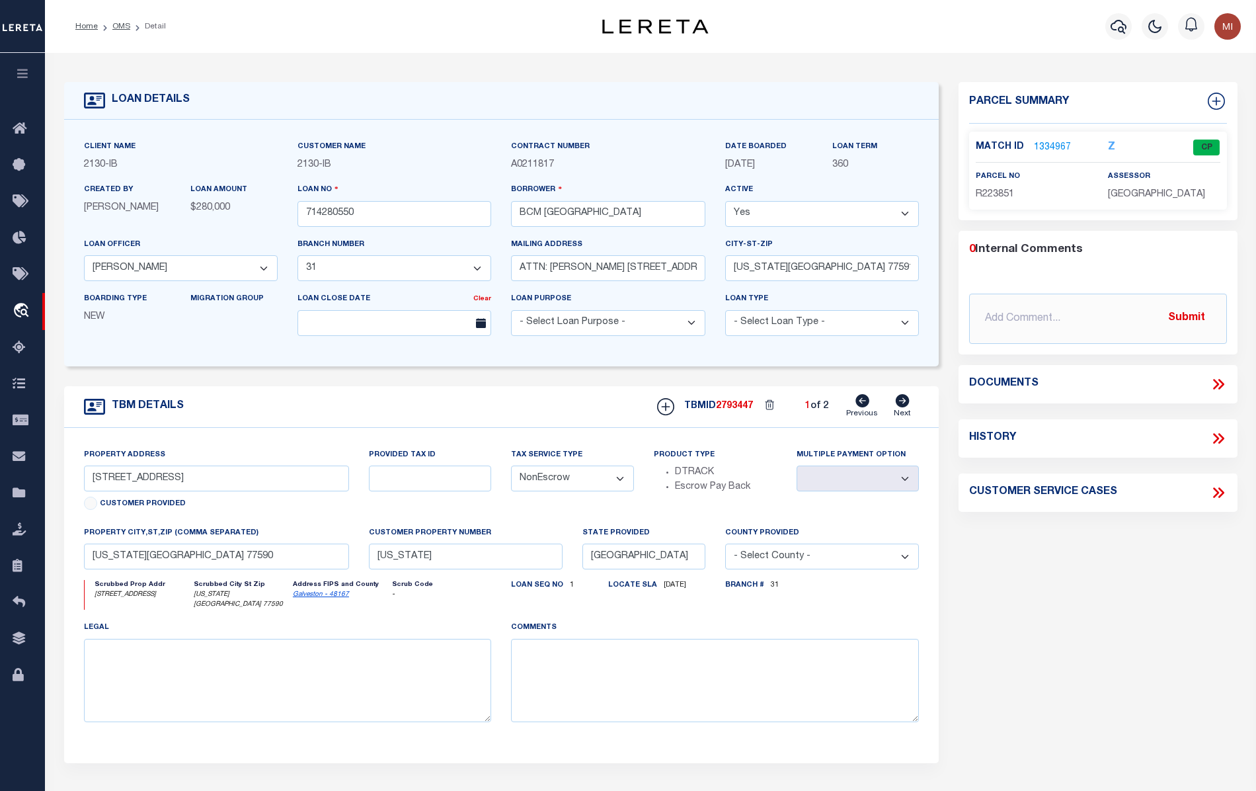
click at [1015, 380] on h4 "Documents" at bounding box center [1003, 383] width 69 height 13
click at [1210, 383] on icon at bounding box center [1218, 383] width 17 height 17
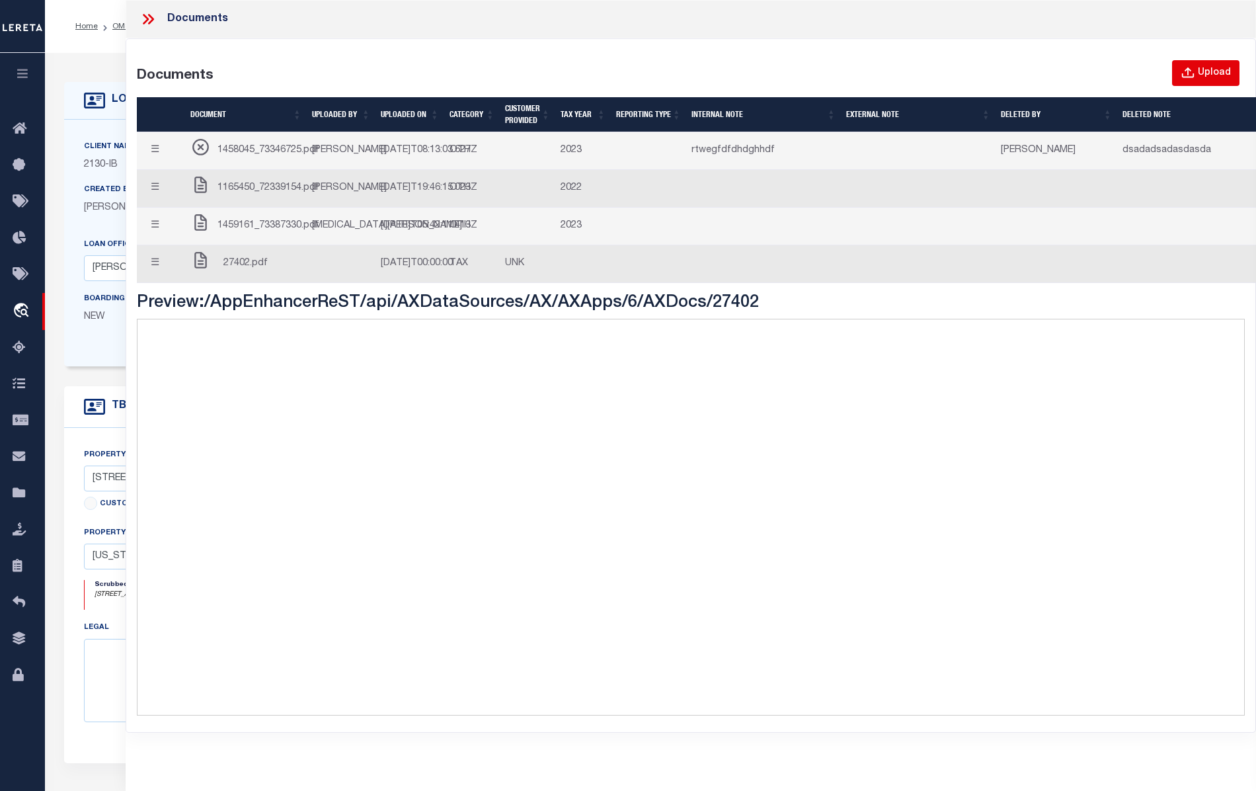
click at [1193, 74] on icon "button" at bounding box center [1188, 73] width 15 height 15
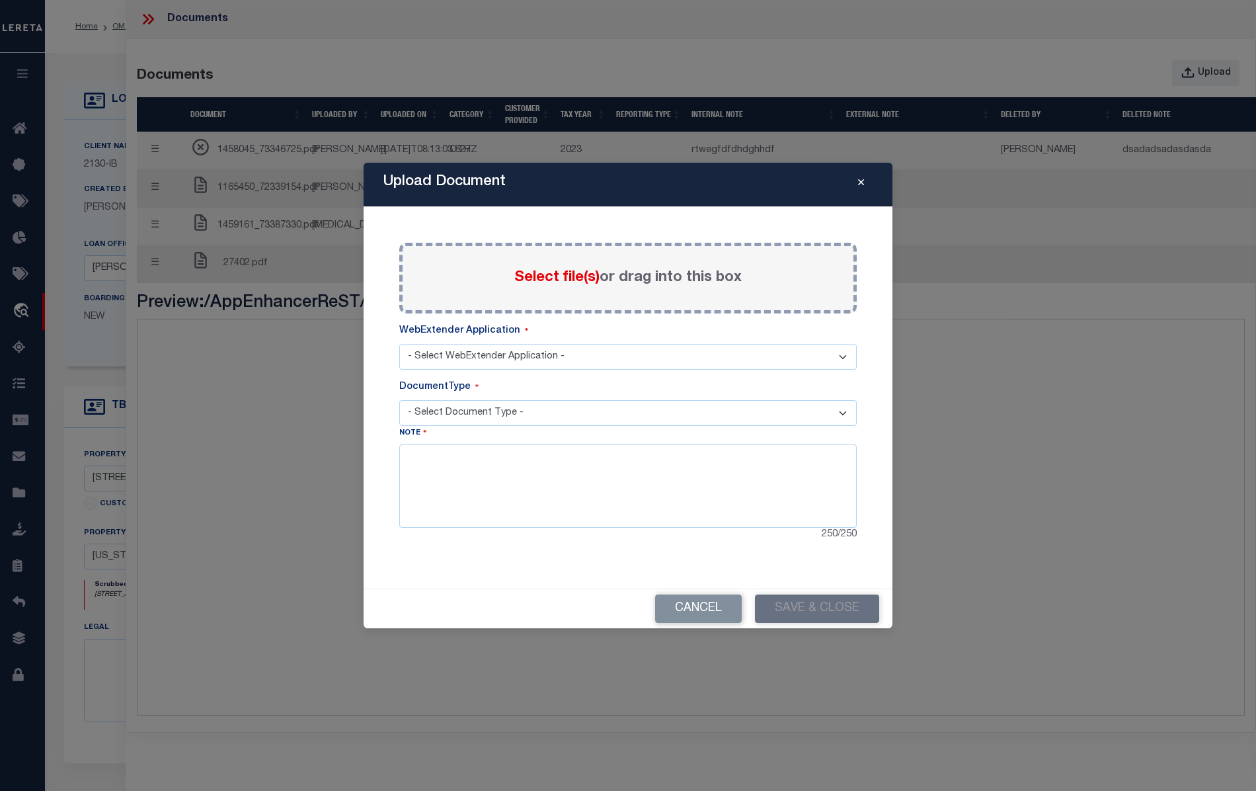
click at [517, 362] on select "- Select WebExtender Application - SERVICES" at bounding box center [627, 357] width 457 height 26
select select "6"
click at [399, 344] on select "- Select WebExtender Application - SERVICES" at bounding box center [627, 357] width 457 height 26
click at [508, 417] on select "- Select Document Type - TAX SERVICE DOCUMENTS LEGAL" at bounding box center [627, 413] width 457 height 26
select select "TAX"
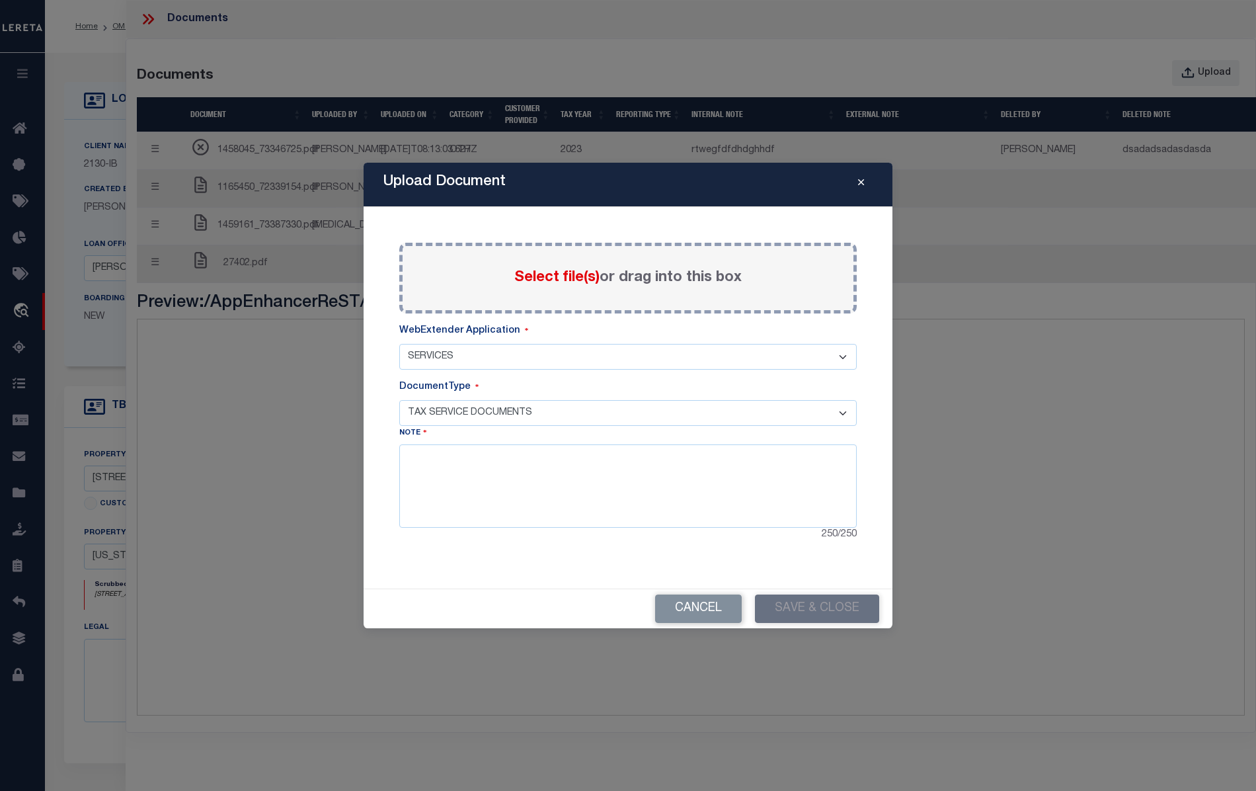
click at [399, 400] on select "- Select Document Type - TAX SERVICE DOCUMENTS LEGAL" at bounding box center [627, 413] width 457 height 26
click at [383, 475] on div "Paste copied image or file into this box Select file(s) or drag into this box P…" at bounding box center [627, 398] width 497 height 350
click at [434, 411] on select "- Select Document Type - TAX SERVICE DOCUMENTS LEGAL" at bounding box center [627, 413] width 457 height 26
click at [1220, 248] on div "Upload Document Paste copied image or file into this box Select file(s) or drag…" at bounding box center [628, 395] width 1256 height 791
click at [691, 605] on button "Cancel" at bounding box center [698, 608] width 87 height 28
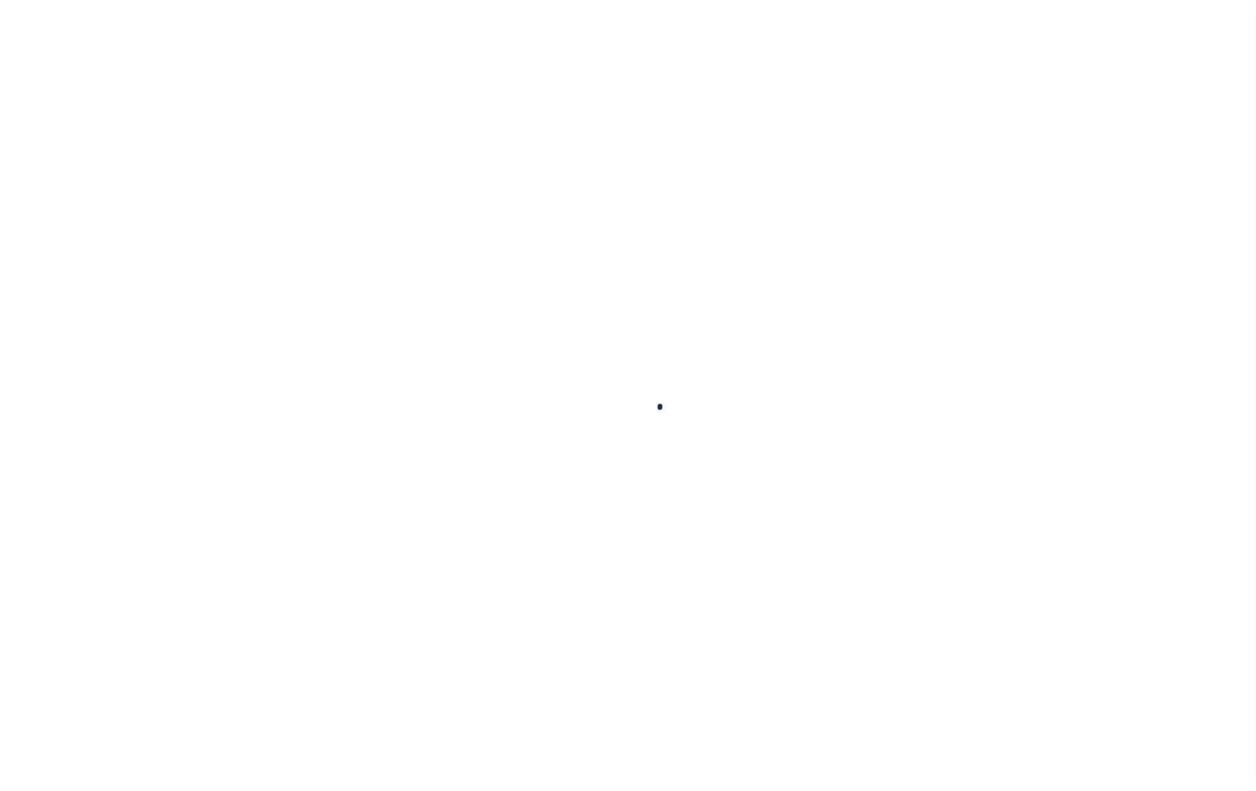
select select "NonEscrow"
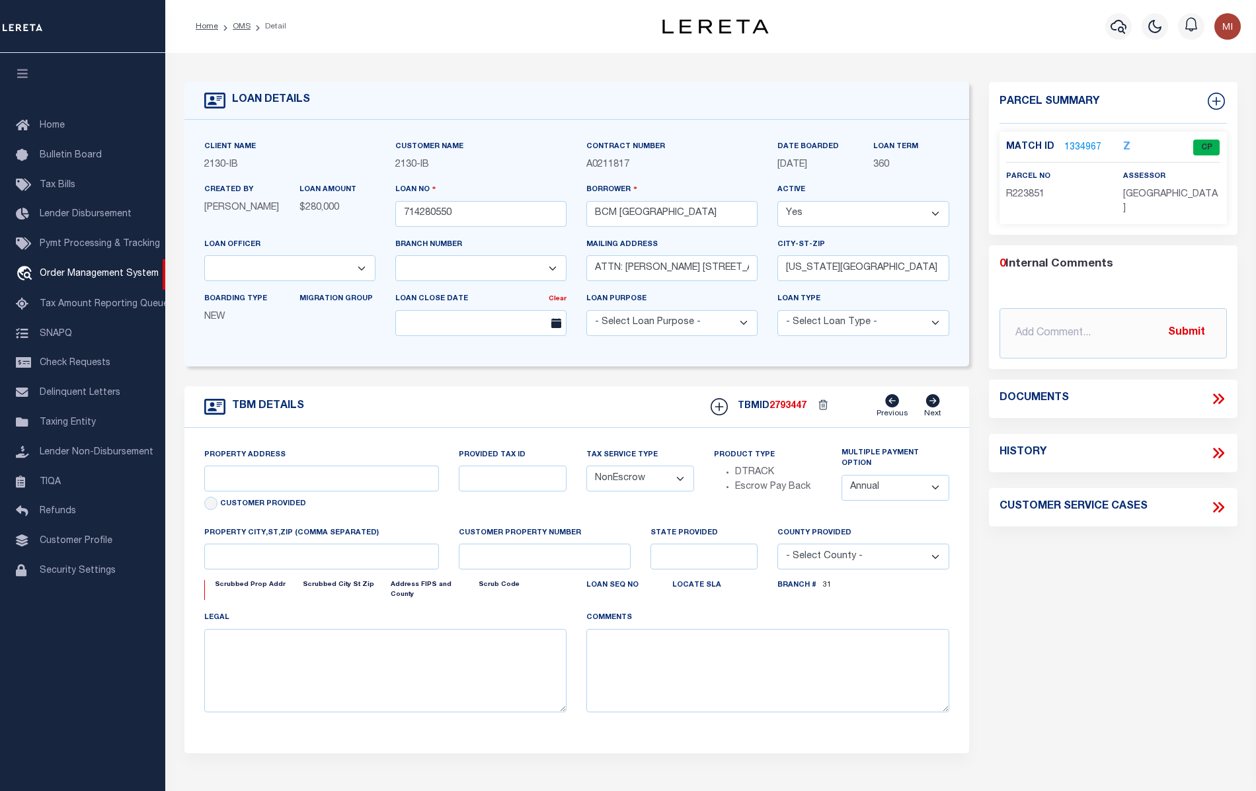
type input "[STREET_ADDRESS]"
select select
type input "[US_STATE][GEOGRAPHIC_DATA] 77590"
type input "[US_STATE]"
type input "[GEOGRAPHIC_DATA]"
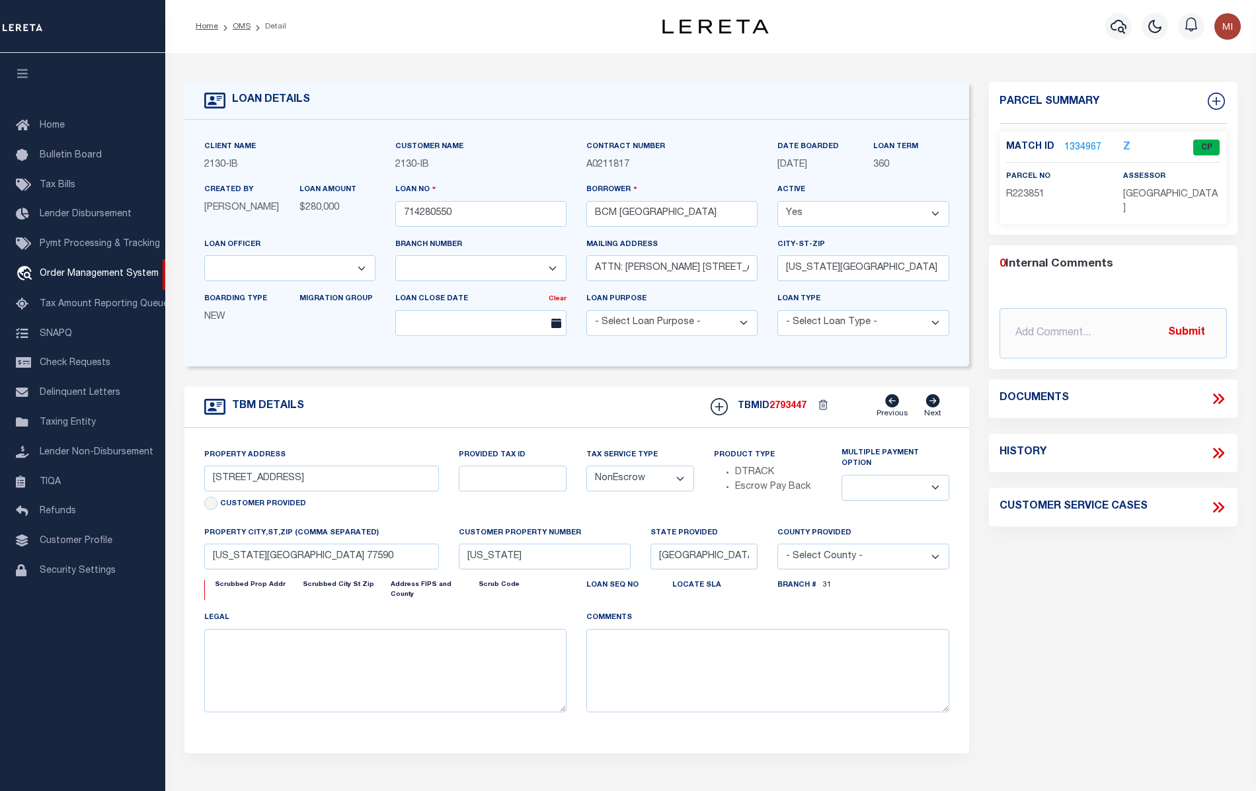
select select
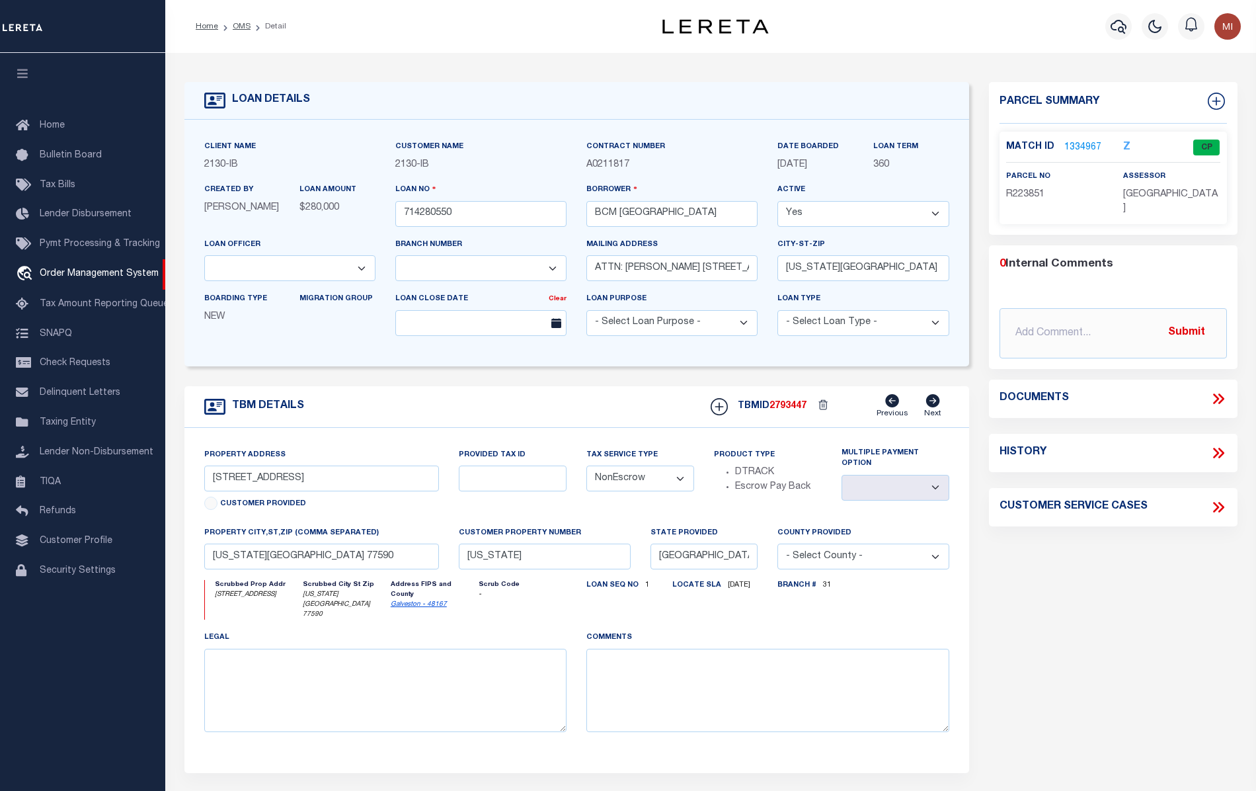
select select "2702"
select select "7065"
